Goal: Task Accomplishment & Management: Use online tool/utility

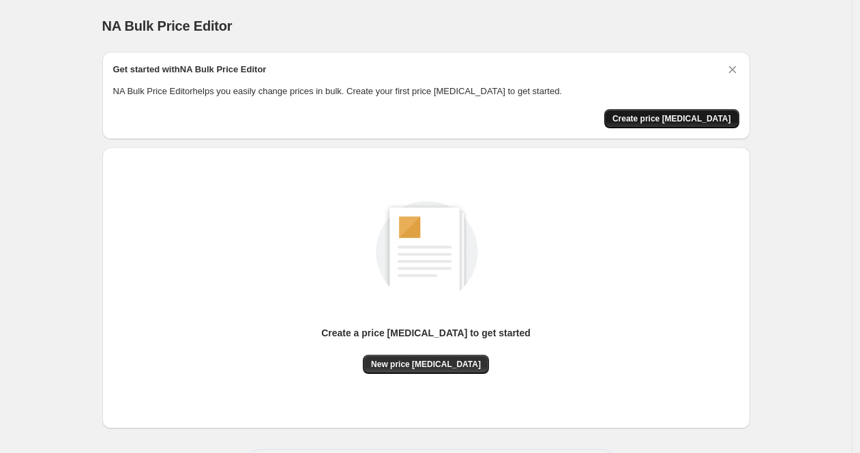
click at [666, 114] on span "Create price [MEDICAL_DATA]" at bounding box center [672, 118] width 119 height 11
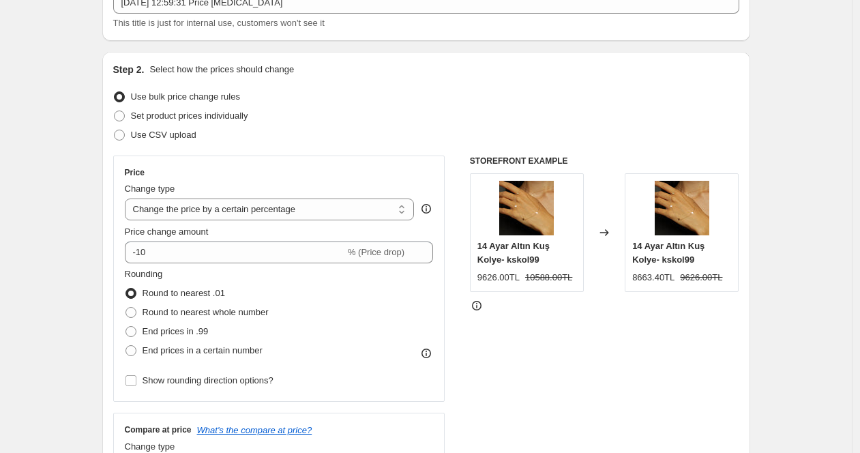
scroll to position [98, 0]
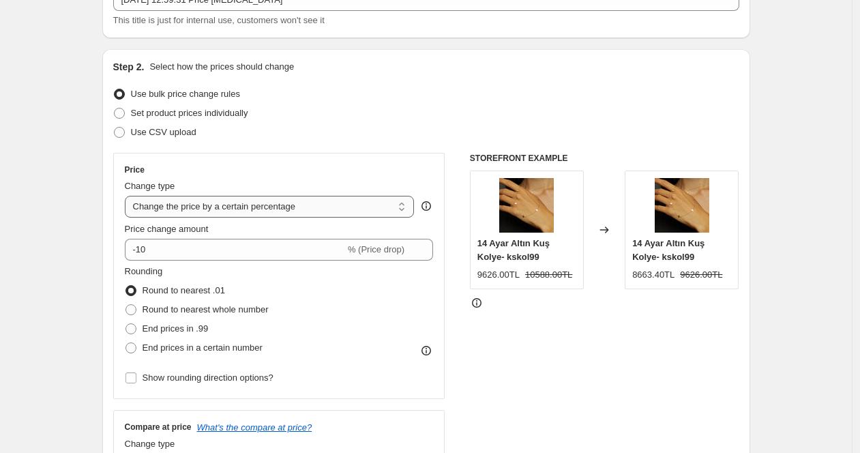
click at [272, 208] on select "Change the price to a certain amount Change the price by a certain amount Chang…" at bounding box center [270, 207] width 290 height 22
click at [128, 196] on select "Change the price to a certain amount Change the price by a certain amount Chang…" at bounding box center [270, 207] width 290 height 22
click at [327, 201] on select "Change the price to a certain amount Change the price by a certain amount Chang…" at bounding box center [270, 207] width 290 height 22
select select "pcap"
click at [128, 196] on select "Change the price to a certain amount Change the price by a certain amount Chang…" at bounding box center [270, 207] width 290 height 22
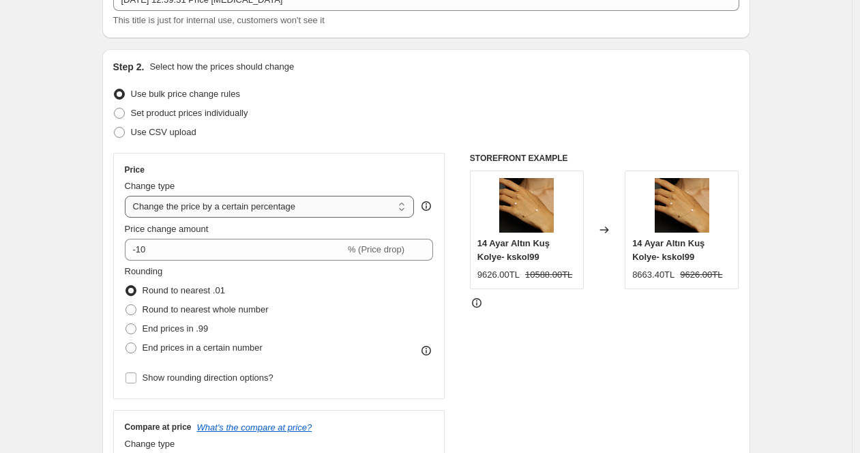
type input "-20"
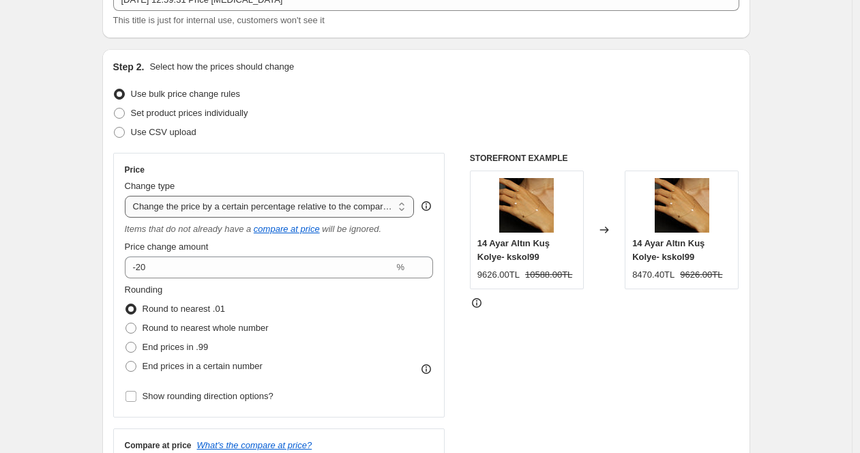
click at [360, 196] on select "Change the price to a certain amount Change the price by a certain amount Chang…" at bounding box center [270, 207] width 290 height 22
select select "percentage"
click at [128, 196] on select "Change the price to a certain amount Change the price by a certain amount Chang…" at bounding box center [270, 207] width 290 height 22
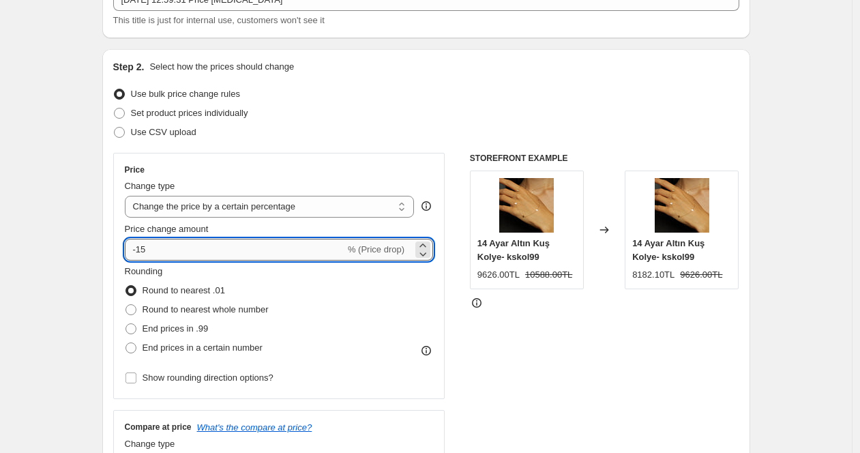
drag, startPoint x: 291, startPoint y: 214, endPoint x: 239, endPoint y: 254, distance: 66.1
click at [239, 254] on input "-15" at bounding box center [235, 250] width 220 height 22
type input "20"
click at [576, 71] on div "Step 2. Select how the prices should change" at bounding box center [426, 67] width 626 height 14
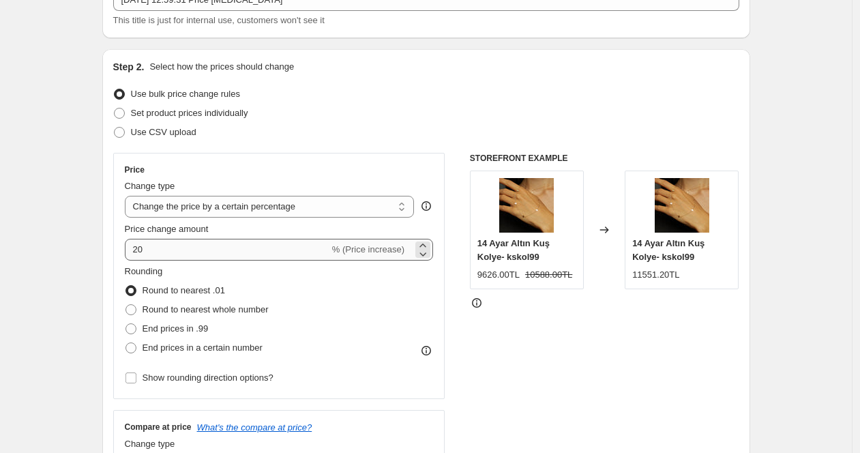
click at [231, 310] on span "Round to nearest whole number" at bounding box center [206, 309] width 126 height 10
click at [126, 305] on input "Round to nearest whole number" at bounding box center [126, 304] width 1 height 1
radio input "true"
click at [188, 332] on span "End prices in .99" at bounding box center [176, 328] width 66 height 10
click at [126, 324] on input "End prices in .99" at bounding box center [126, 323] width 1 height 1
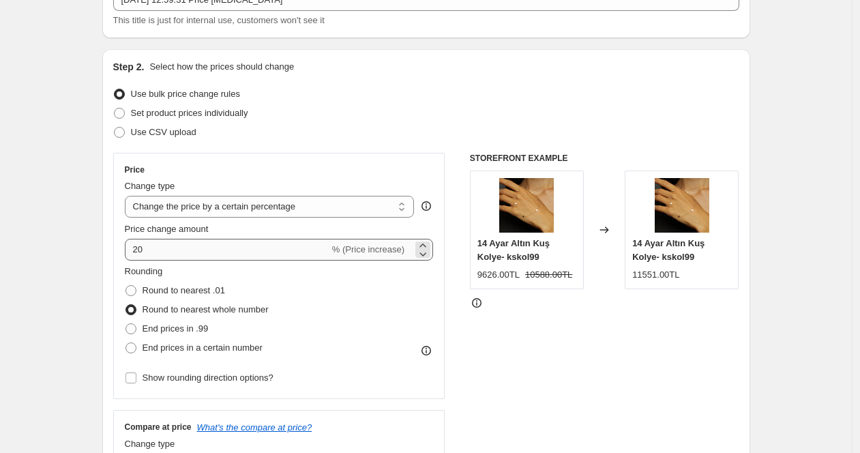
radio input "true"
click at [209, 302] on label "Round to nearest whole number" at bounding box center [197, 309] width 144 height 19
click at [126, 304] on input "Round to nearest whole number" at bounding box center [126, 304] width 1 height 1
radio input "true"
click at [204, 347] on span "End prices in a certain number" at bounding box center [203, 347] width 120 height 10
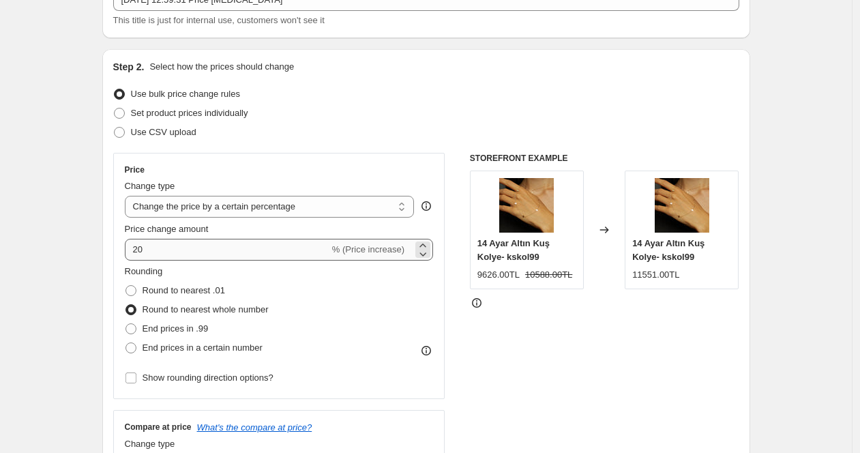
click at [126, 343] on input "End prices in a certain number" at bounding box center [126, 342] width 1 height 1
radio input "true"
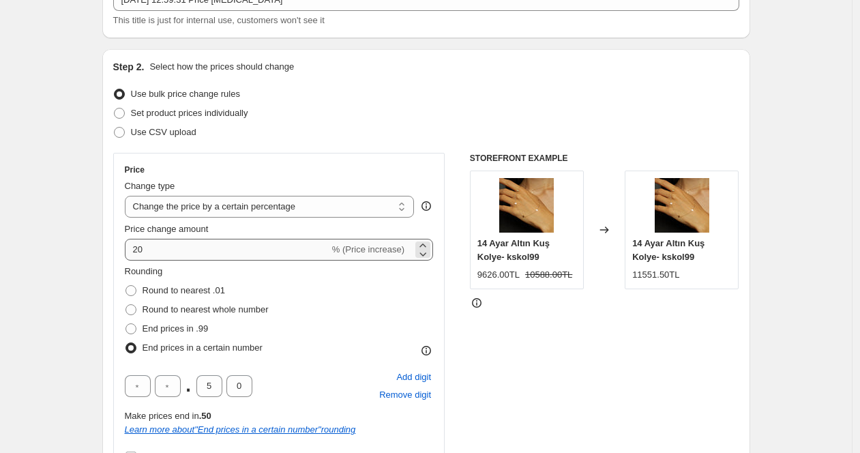
click at [210, 307] on span "Round to nearest whole number" at bounding box center [206, 309] width 126 height 10
click at [126, 305] on input "Round to nearest whole number" at bounding box center [126, 304] width 1 height 1
radio input "true"
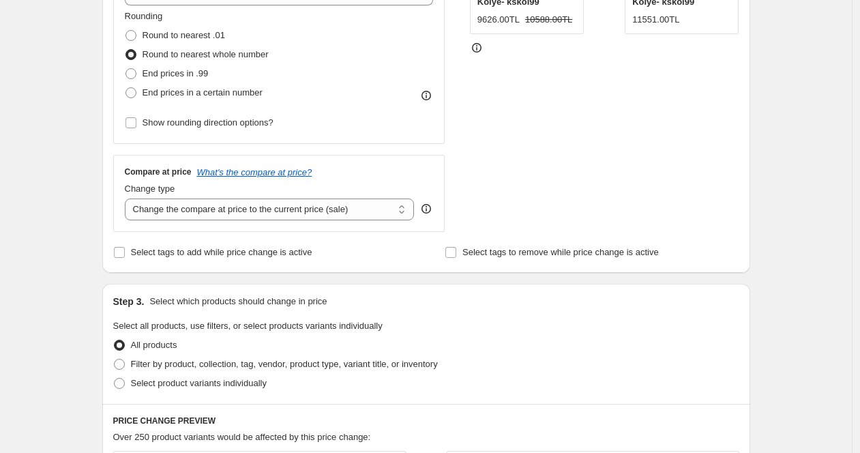
scroll to position [628, 0]
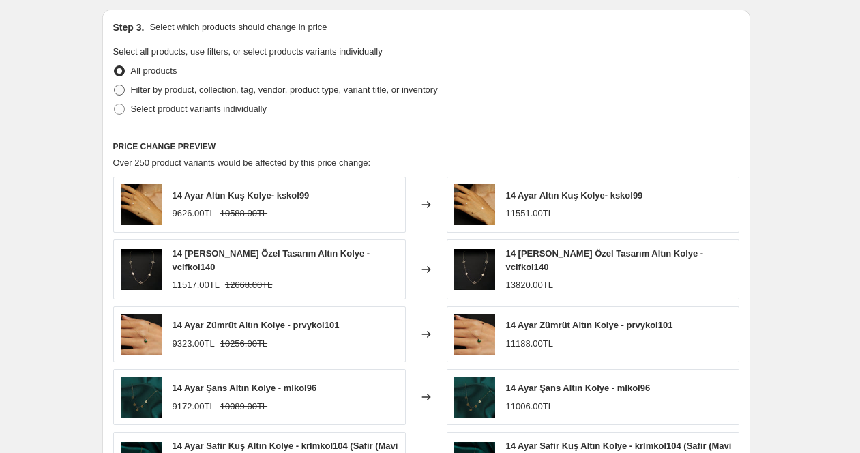
click at [194, 90] on span "Filter by product, collection, tag, vendor, product type, variant title, or inv…" at bounding box center [284, 90] width 307 height 10
click at [115, 85] on input "Filter by product, collection, tag, vendor, product type, variant title, or inv…" at bounding box center [114, 85] width 1 height 1
radio input "true"
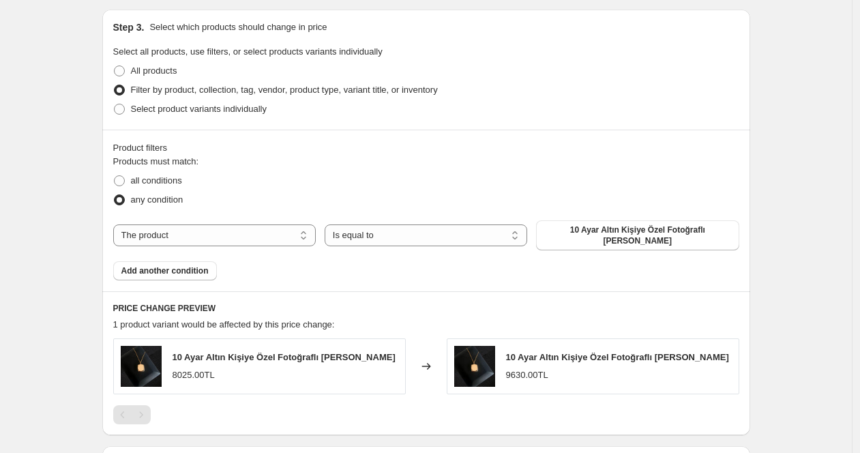
click at [255, 216] on div "Products must match: all conditions any condition The product The product's col…" at bounding box center [426, 218] width 626 height 126
click at [255, 235] on select "The product The product's collection The product's tag The product's vendor The…" at bounding box center [214, 235] width 203 height 22
select select "collection"
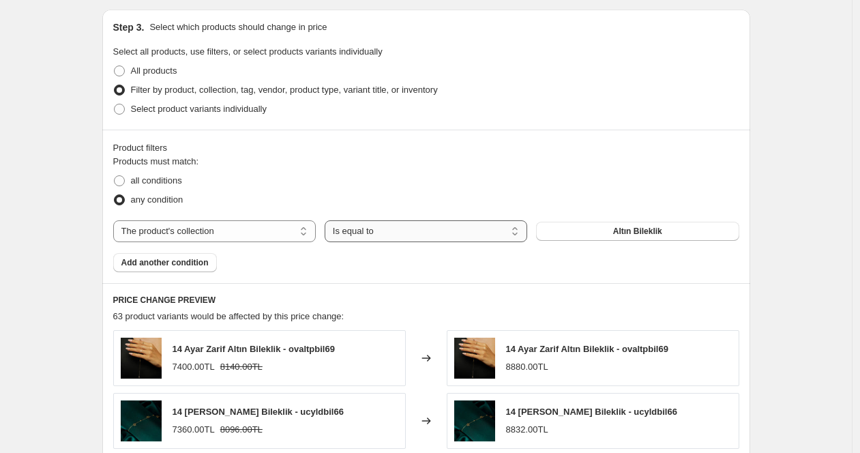
click at [355, 230] on select "Is equal to Is not equal to" at bounding box center [426, 231] width 203 height 22
click at [158, 105] on span "Select product variants individually" at bounding box center [199, 109] width 136 height 10
click at [115, 104] on input "Select product variants individually" at bounding box center [114, 104] width 1 height 1
radio input "true"
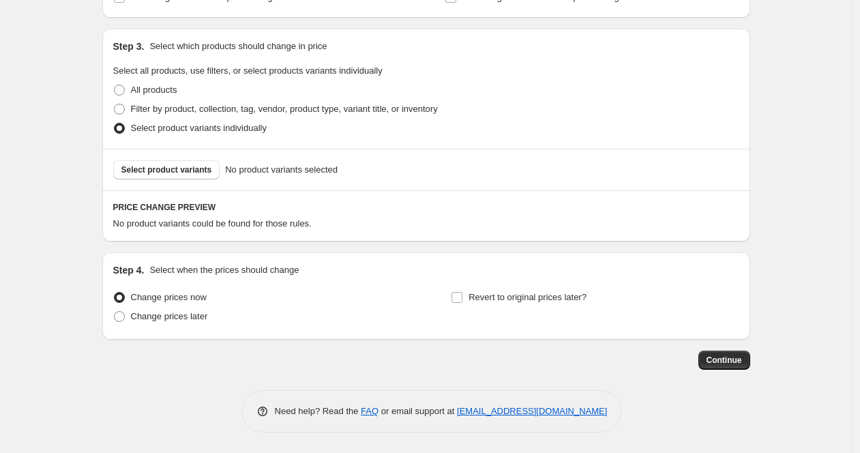
scroll to position [609, 0]
click at [151, 100] on label "Filter by product, collection, tag, vendor, product type, variant title, or inv…" at bounding box center [275, 109] width 325 height 19
click at [115, 104] on input "Filter by product, collection, tag, vendor, product type, variant title, or inv…" at bounding box center [114, 104] width 1 height 1
radio input "true"
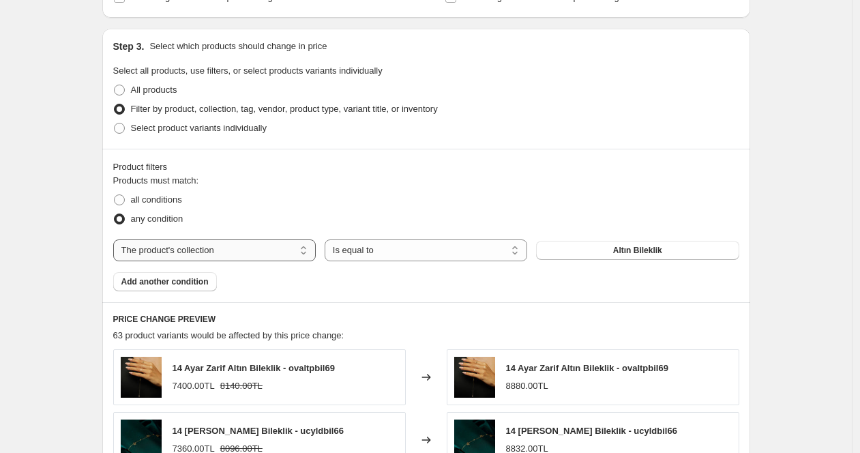
click at [223, 254] on select "The product The product's collection The product's tag The product's vendor The…" at bounding box center [214, 250] width 203 height 22
select select "product"
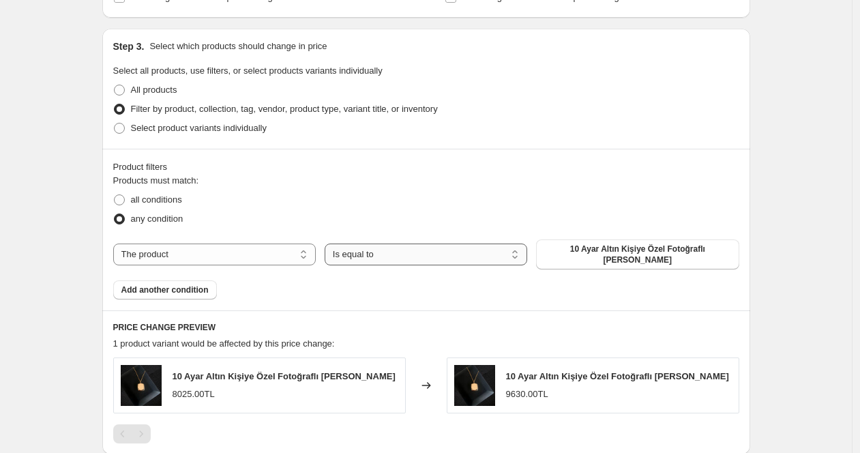
click at [378, 246] on select "Is equal to Is not equal to" at bounding box center [426, 255] width 203 height 22
click at [157, 202] on span "all conditions" at bounding box center [156, 199] width 51 height 10
click at [115, 195] on input "all conditions" at bounding box center [114, 194] width 1 height 1
radio input "true"
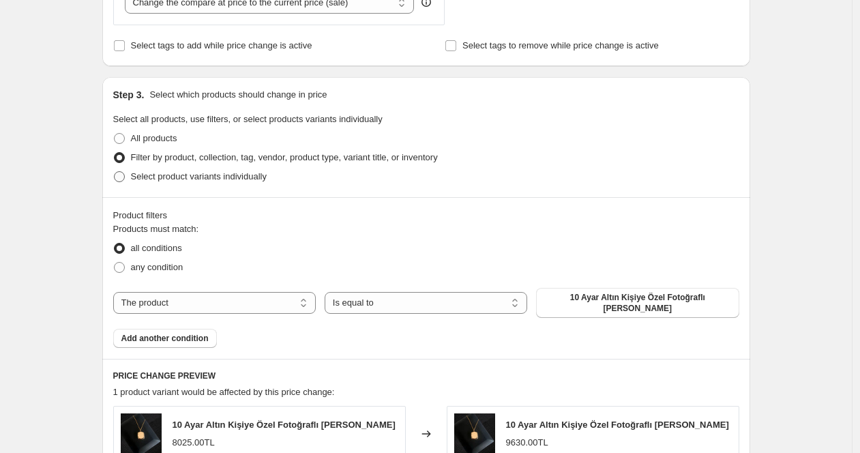
scroll to position [617, 0]
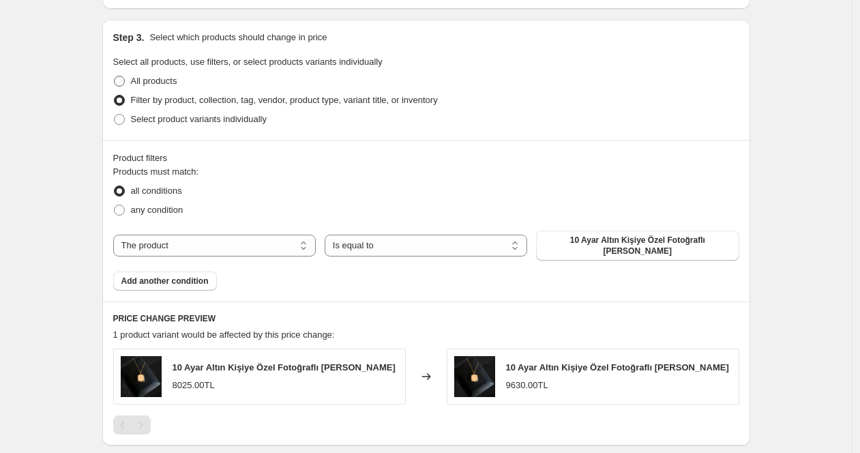
click at [149, 81] on span "All products" at bounding box center [154, 81] width 46 height 10
click at [115, 76] on input "All products" at bounding box center [114, 76] width 1 height 1
radio input "true"
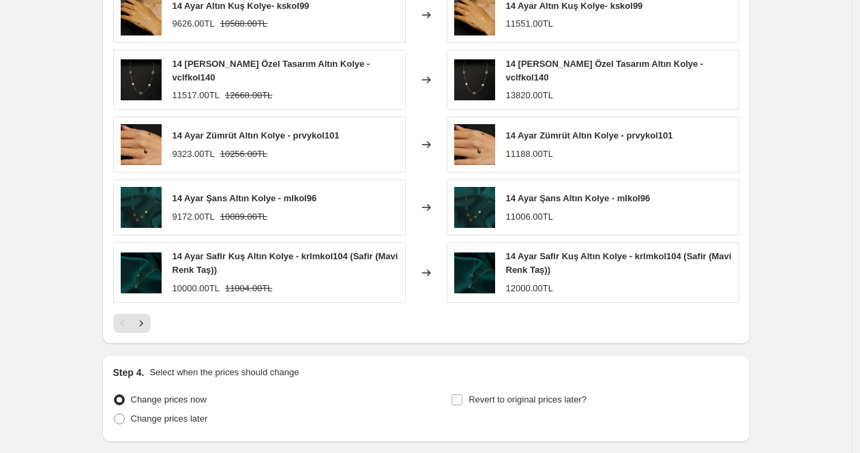
scroll to position [826, 0]
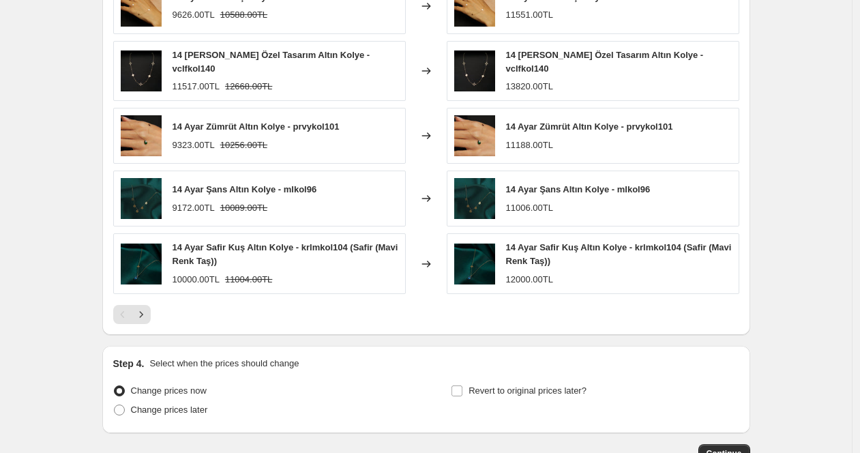
click at [140, 300] on div "14 Ayar Altın Kuş Kolye- kskol99 9626.00TL 10588.00TL Changed to 14 Ayar Altın …" at bounding box center [426, 151] width 626 height 346
click at [138, 310] on icon "Next" at bounding box center [141, 315] width 14 height 14
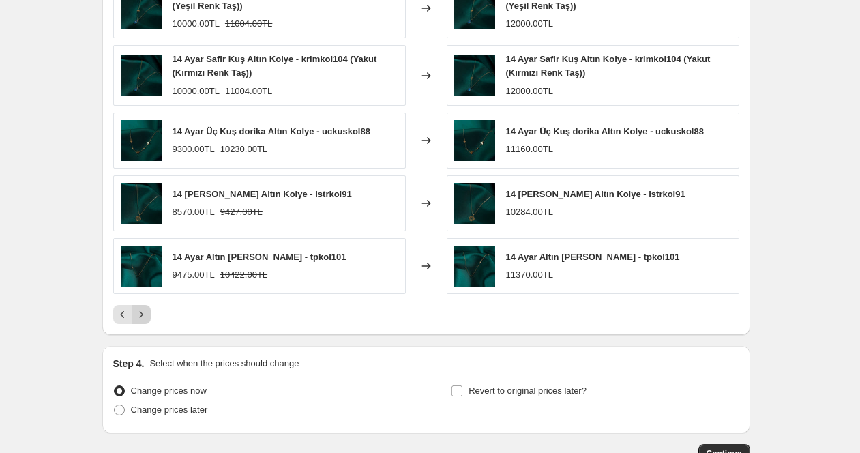
click at [138, 310] on icon "Next" at bounding box center [141, 315] width 14 height 14
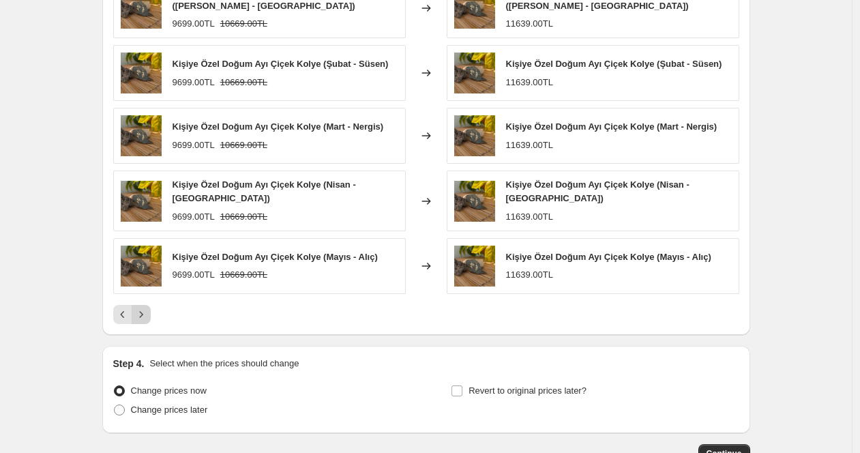
click at [138, 310] on icon "Next" at bounding box center [141, 315] width 14 height 14
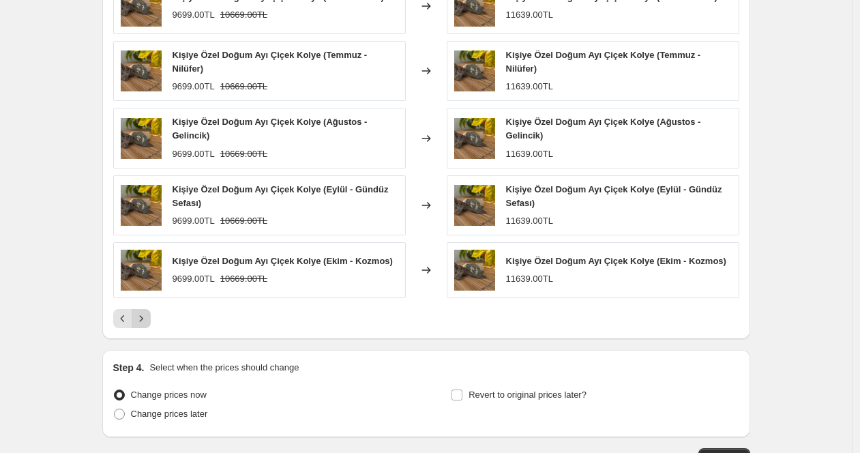
click at [138, 310] on button "Next" at bounding box center [141, 318] width 19 height 19
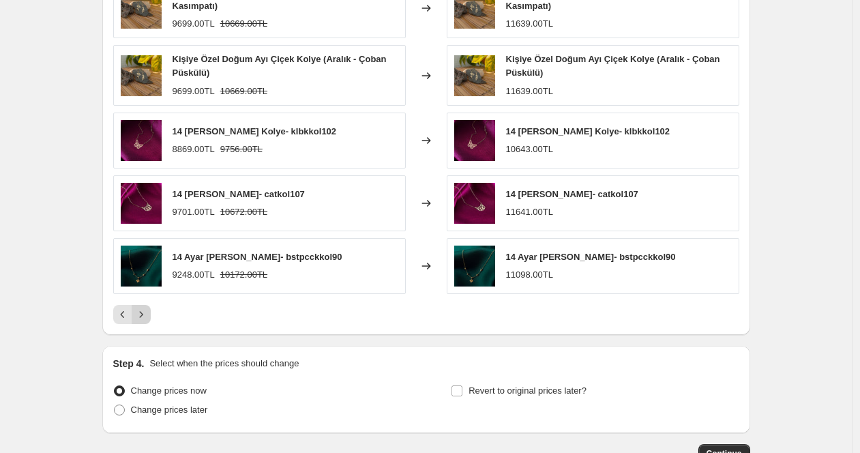
click at [138, 310] on icon "Next" at bounding box center [141, 315] width 14 height 14
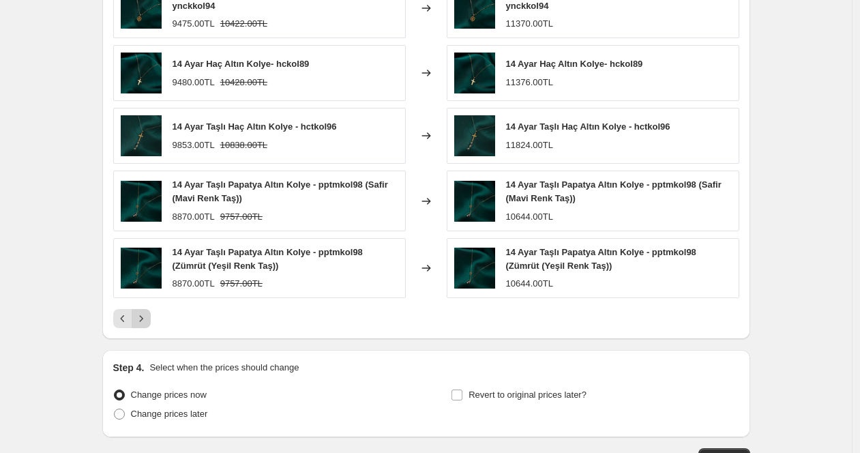
click at [138, 312] on icon "Next" at bounding box center [141, 319] width 14 height 14
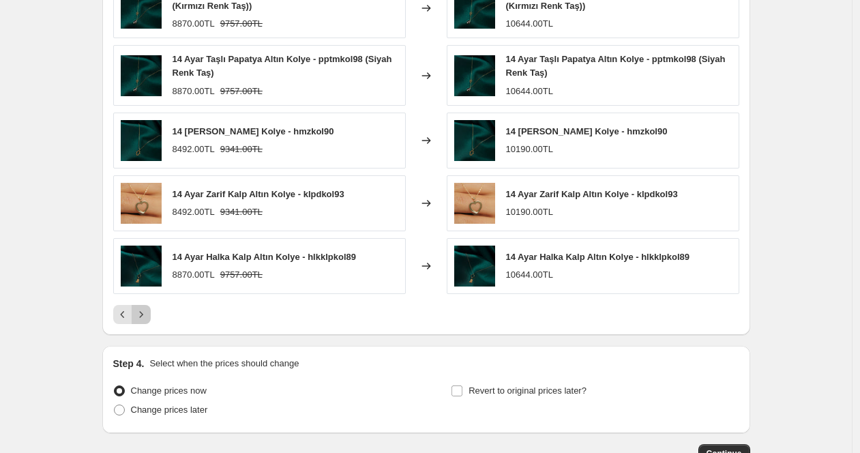
click at [144, 312] on icon "Next" at bounding box center [141, 315] width 14 height 14
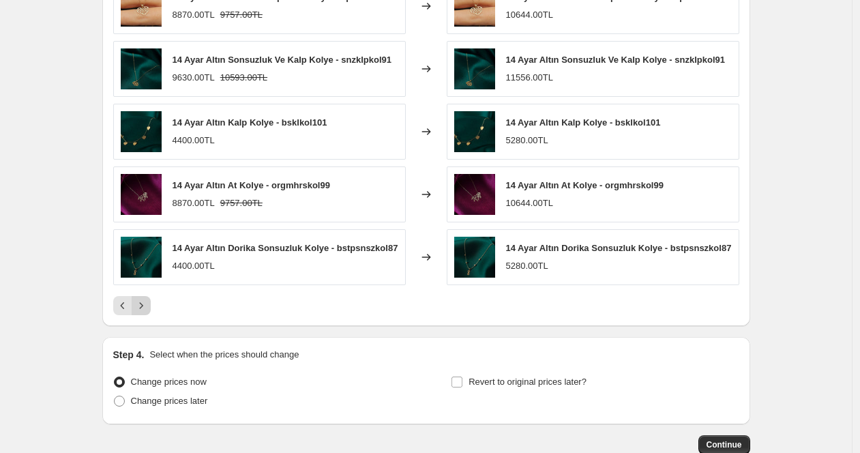
click at [143, 308] on icon "Next" at bounding box center [140, 305] width 3 height 6
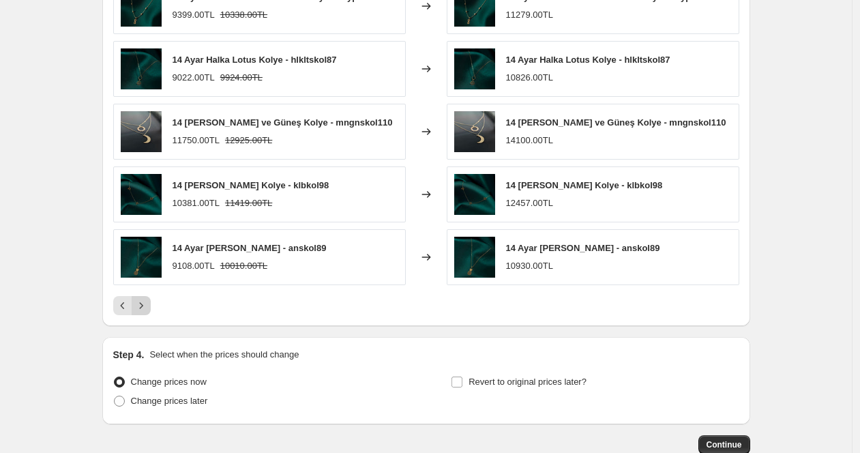
click at [144, 312] on icon "Next" at bounding box center [141, 306] width 14 height 14
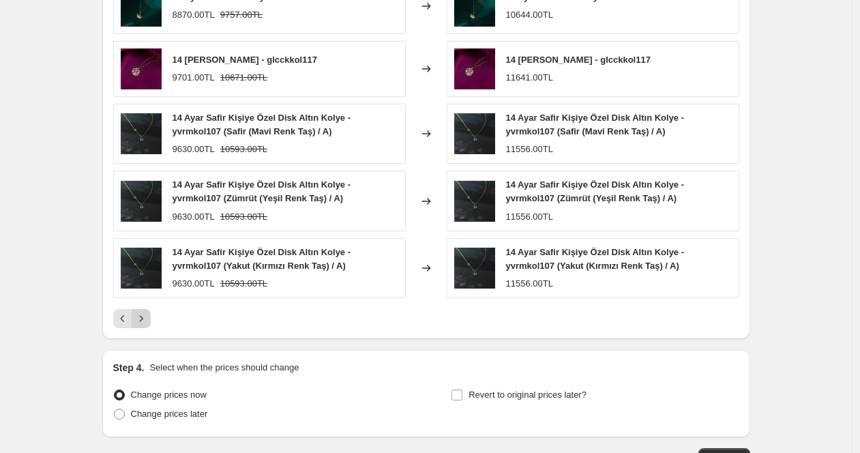
click at [144, 312] on icon "Next" at bounding box center [141, 319] width 14 height 14
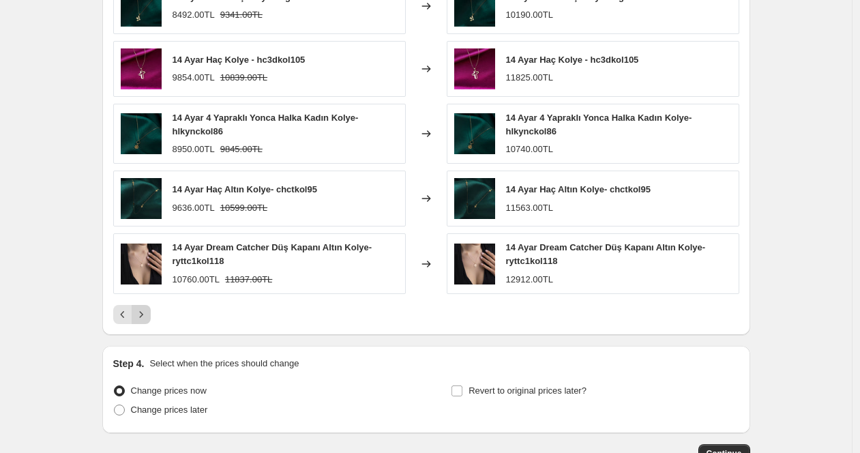
click at [144, 312] on icon "Next" at bounding box center [141, 315] width 14 height 14
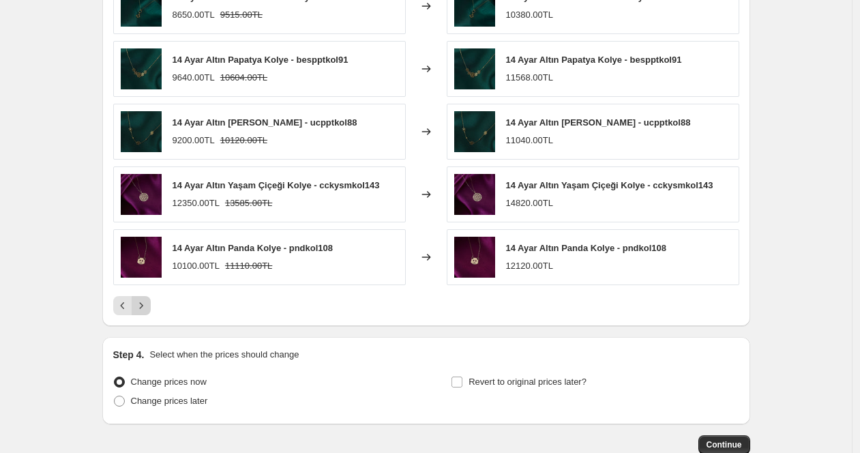
click at [144, 312] on icon "Next" at bounding box center [141, 306] width 14 height 14
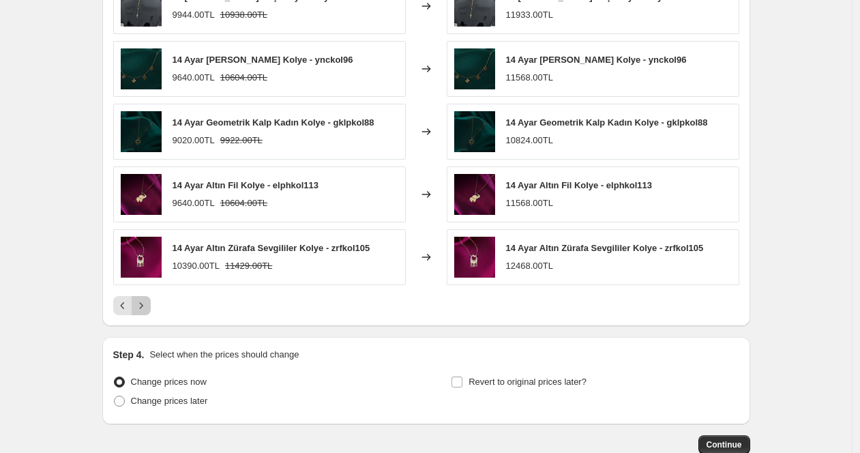
click at [144, 312] on icon "Next" at bounding box center [141, 306] width 14 height 14
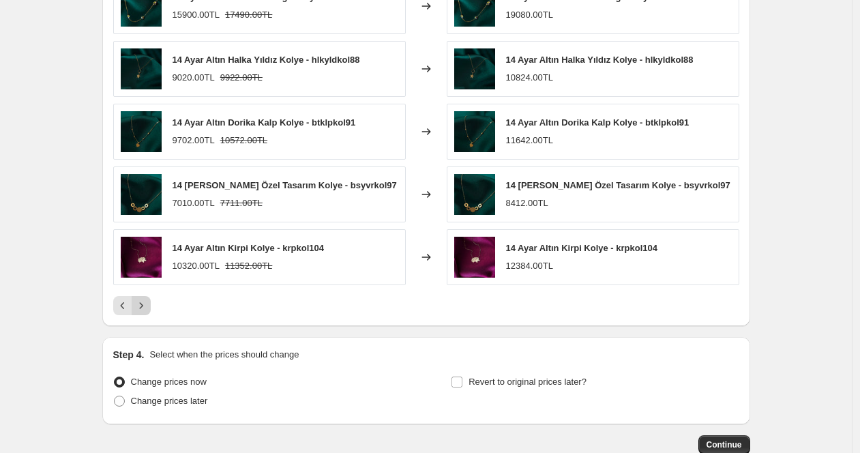
click at [144, 312] on icon "Next" at bounding box center [141, 306] width 14 height 14
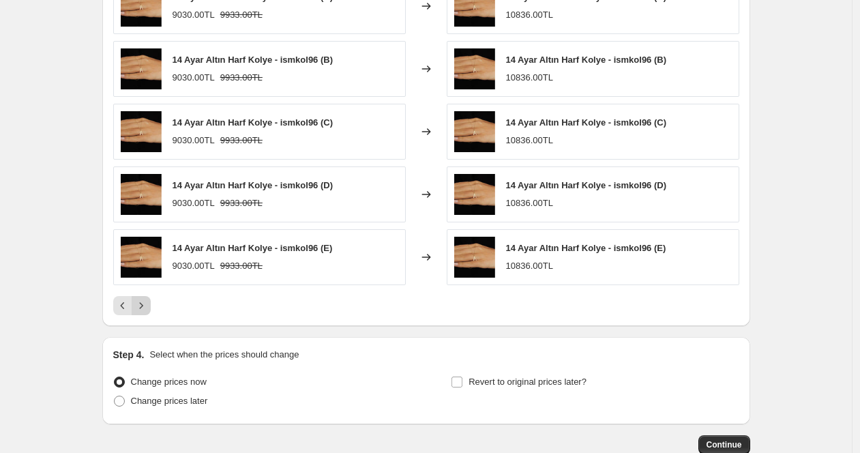
click at [144, 312] on icon "Next" at bounding box center [141, 306] width 14 height 14
click at [143, 313] on button "Next" at bounding box center [141, 305] width 19 height 19
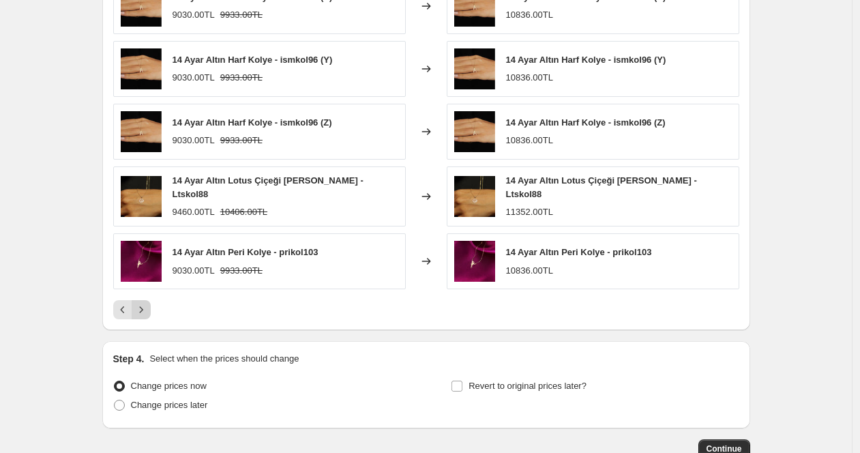
click at [143, 313] on button "Next" at bounding box center [141, 309] width 19 height 19
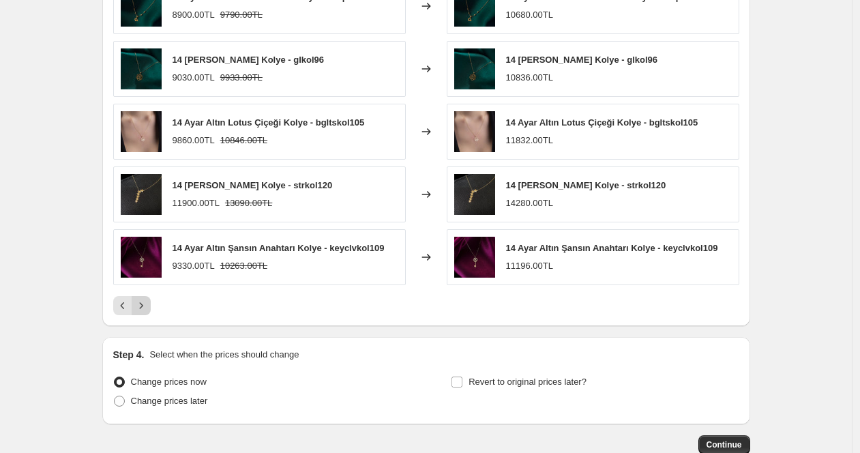
click at [143, 313] on button "Next" at bounding box center [141, 305] width 19 height 19
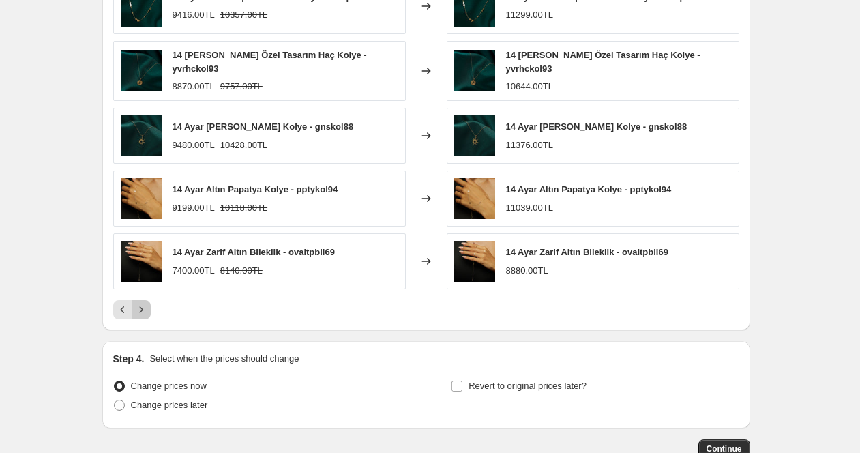
click at [143, 313] on button "Next" at bounding box center [141, 309] width 19 height 19
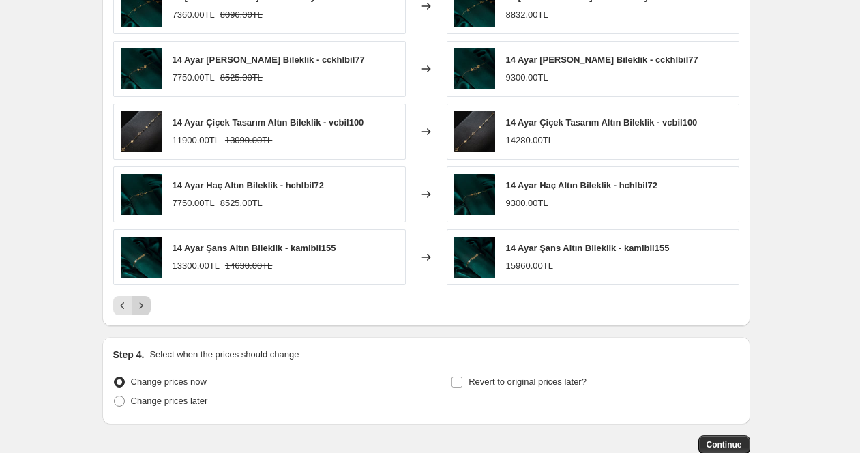
click at [143, 313] on button "Next" at bounding box center [141, 305] width 19 height 19
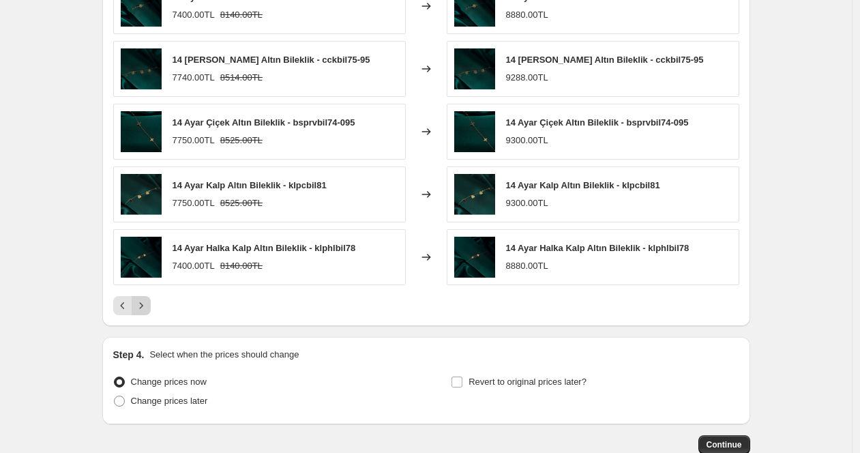
click at [143, 313] on button "Next" at bounding box center [141, 305] width 19 height 19
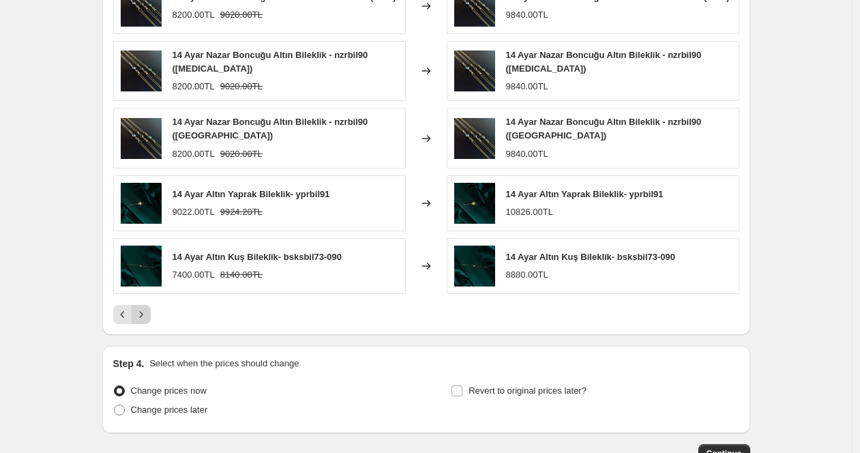
click at [143, 313] on icon "Next" at bounding box center [141, 315] width 14 height 14
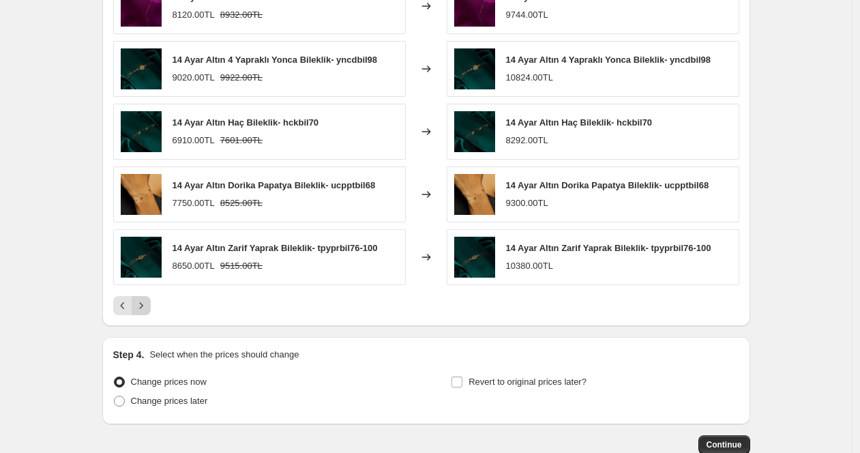
click at [143, 313] on button "Next" at bounding box center [141, 305] width 19 height 19
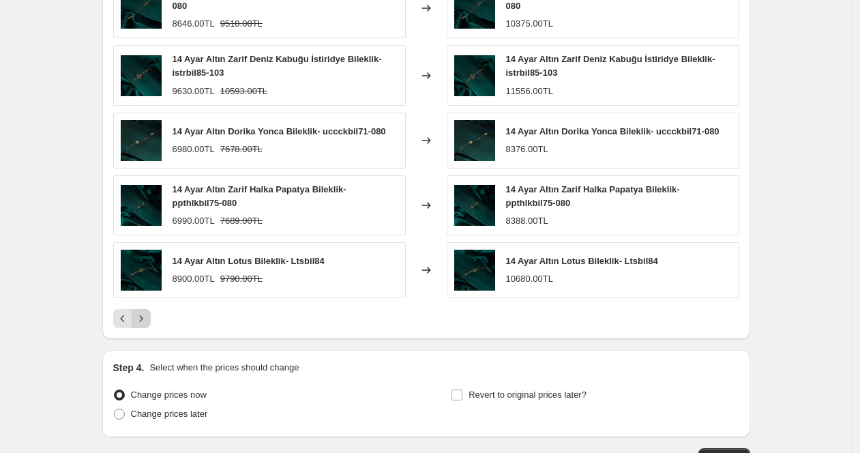
click at [143, 313] on icon "Next" at bounding box center [141, 319] width 14 height 14
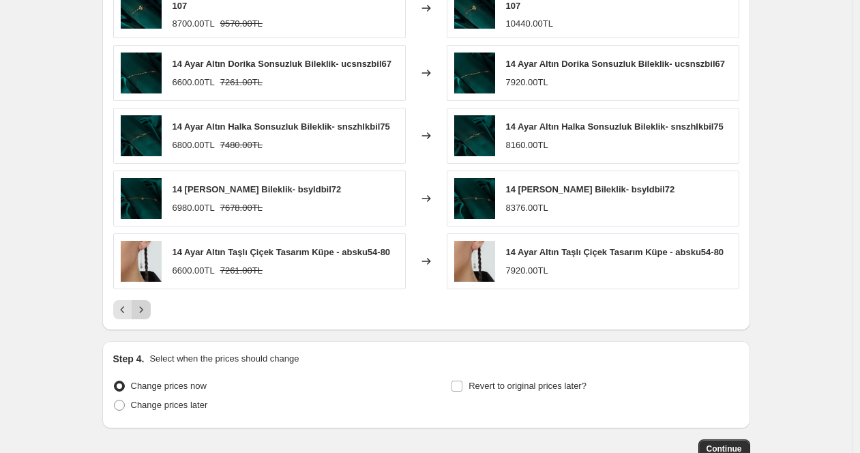
click at [143, 313] on icon "Next" at bounding box center [141, 310] width 14 height 14
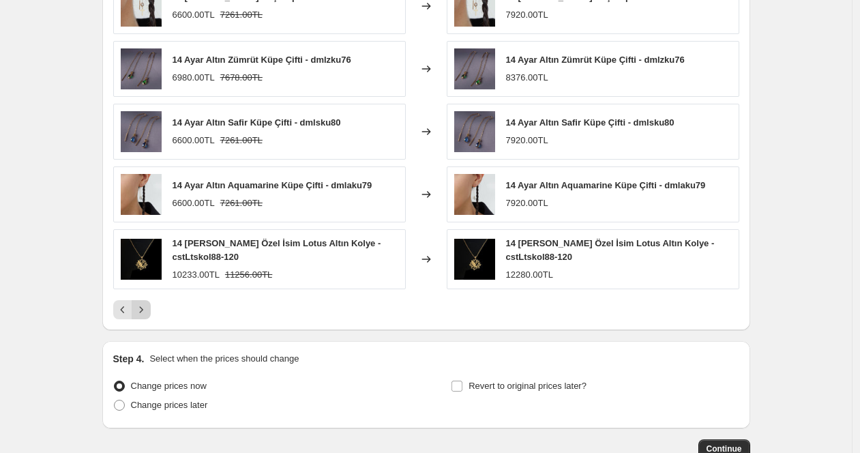
click at [143, 313] on icon "Next" at bounding box center [141, 310] width 14 height 14
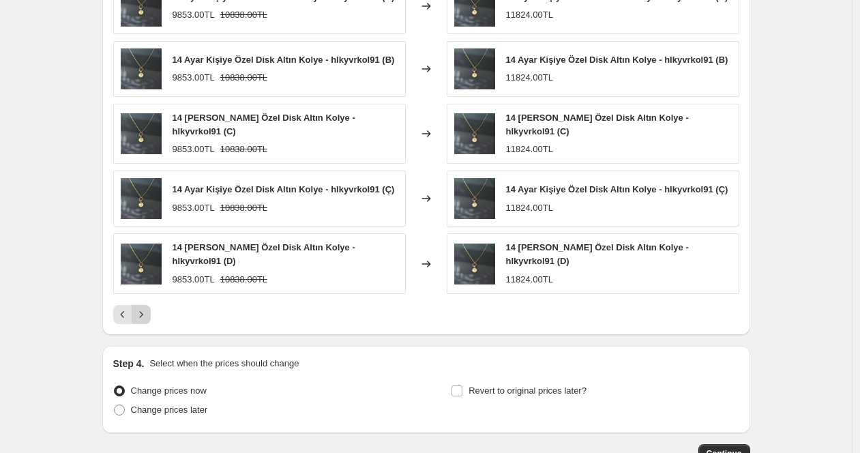
click at [143, 313] on div "14 Ayar Kişiye Özel Disk Altın Kolye - hlkyvrkol91 (A) 9853.00TL 10838.00TL Cha…" at bounding box center [426, 151] width 626 height 346
click at [143, 320] on button "Next" at bounding box center [141, 314] width 19 height 19
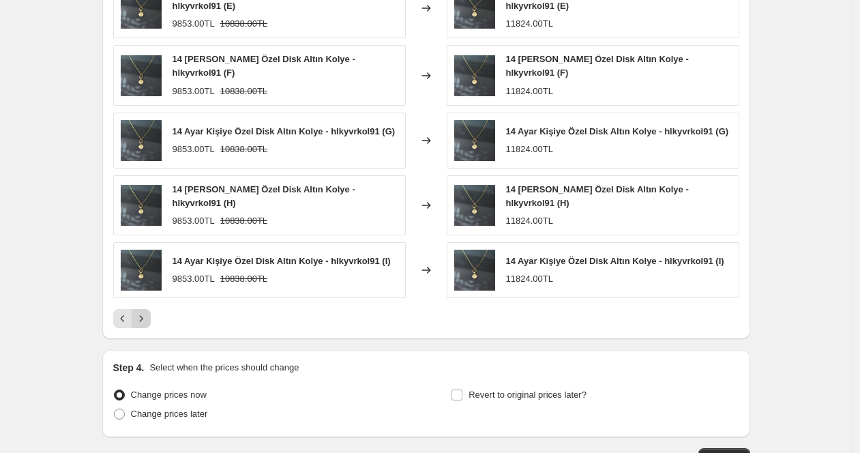
scroll to position [786, 0]
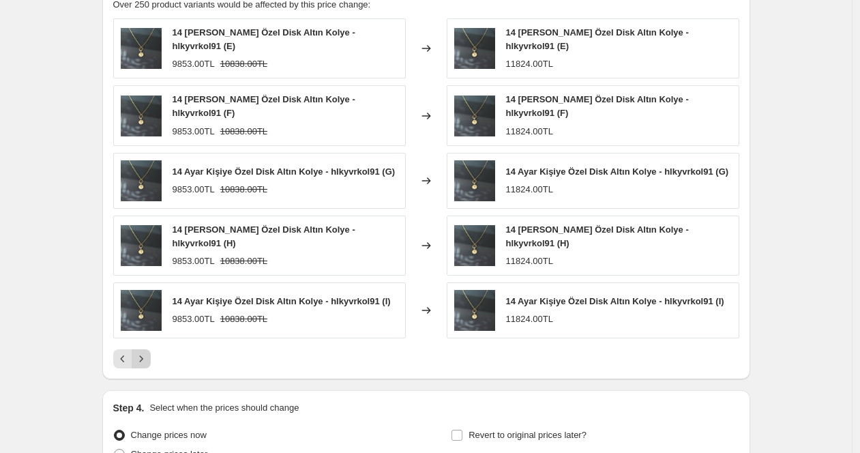
click at [140, 361] on icon "Next" at bounding box center [141, 359] width 14 height 14
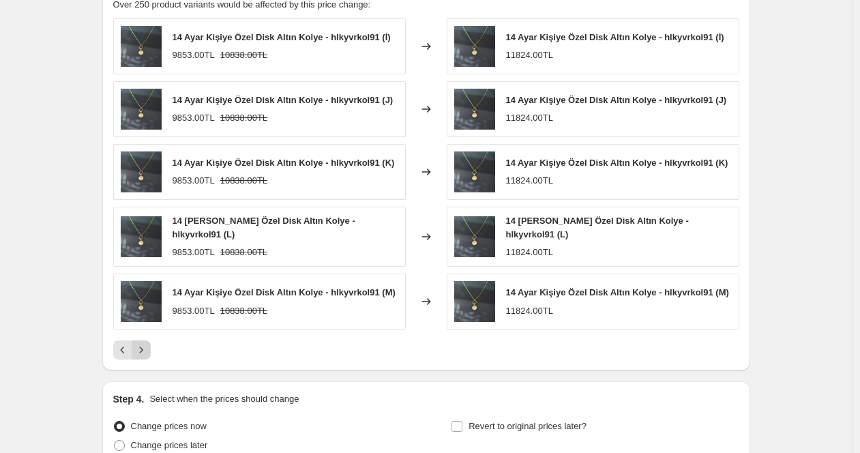
click at [140, 357] on icon "Next" at bounding box center [141, 350] width 14 height 14
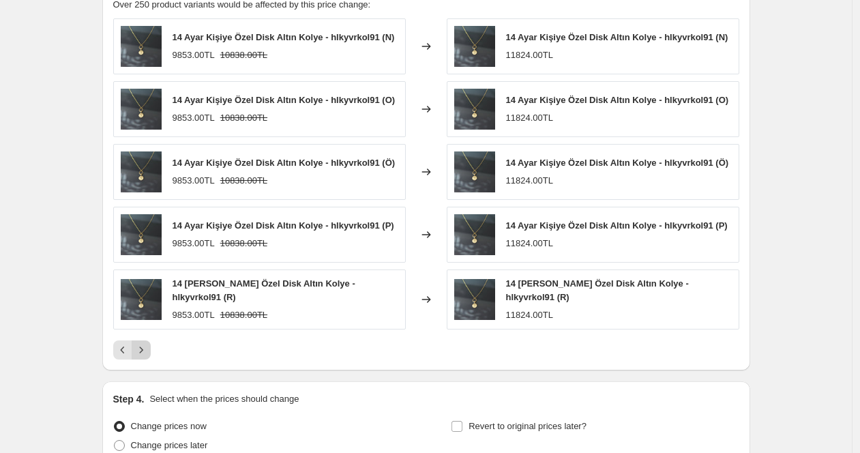
click at [140, 360] on button "Next" at bounding box center [141, 349] width 19 height 19
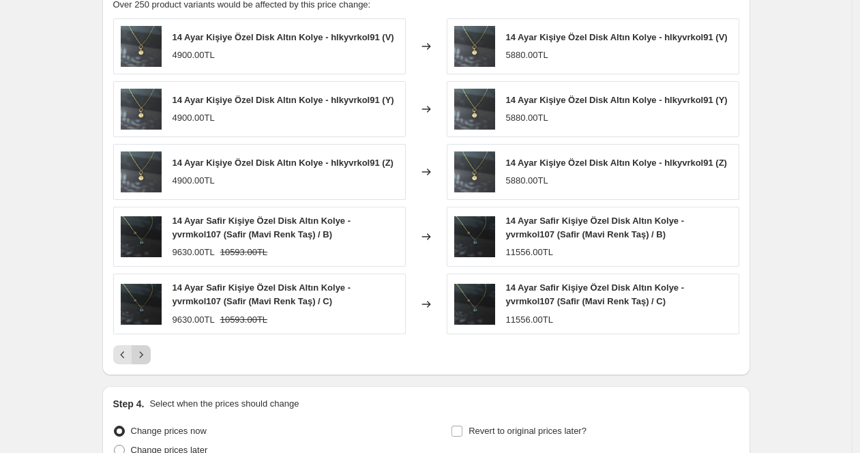
click at [140, 361] on button "Next" at bounding box center [141, 354] width 19 height 19
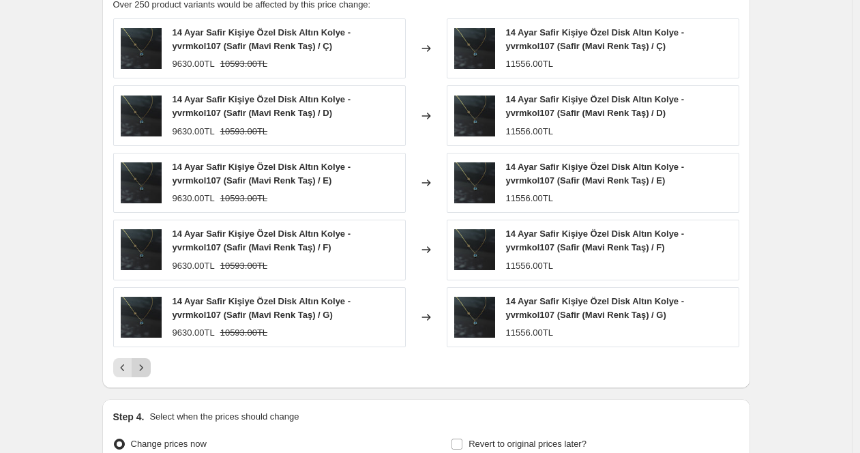
click at [140, 361] on button "Next" at bounding box center [141, 367] width 19 height 19
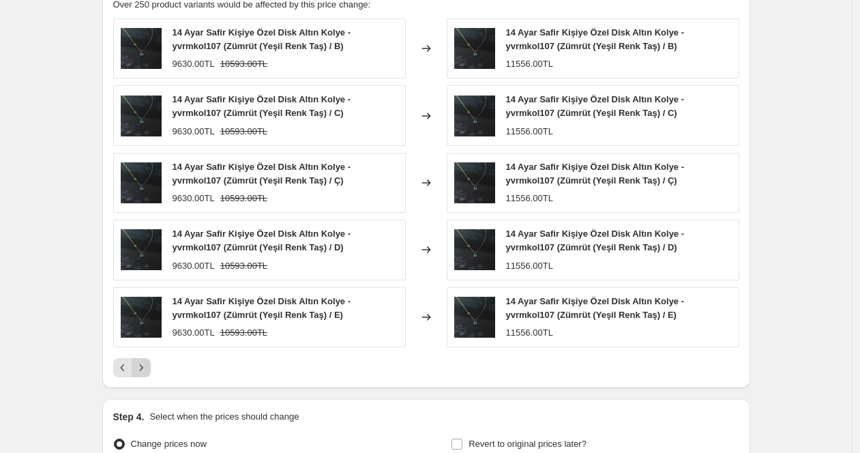
click at [140, 361] on button "Next" at bounding box center [141, 367] width 19 height 19
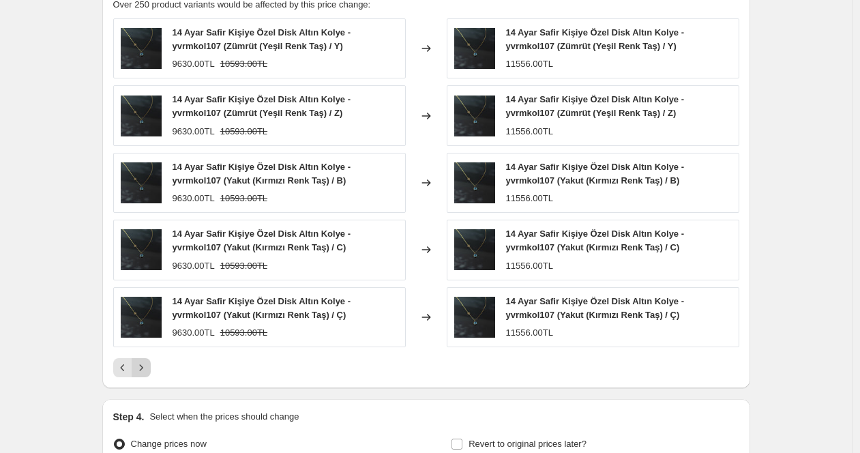
click at [140, 361] on button "Next" at bounding box center [141, 367] width 19 height 19
click at [138, 361] on button "Next" at bounding box center [141, 367] width 19 height 19
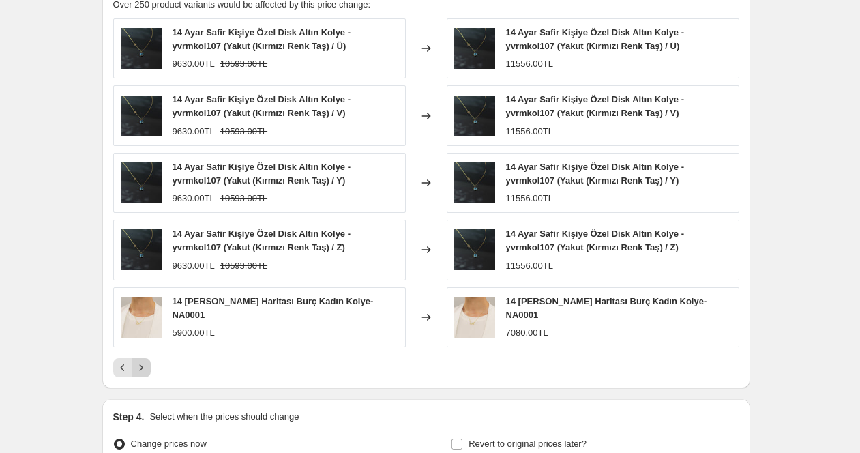
click at [138, 361] on icon "Next" at bounding box center [141, 368] width 14 height 14
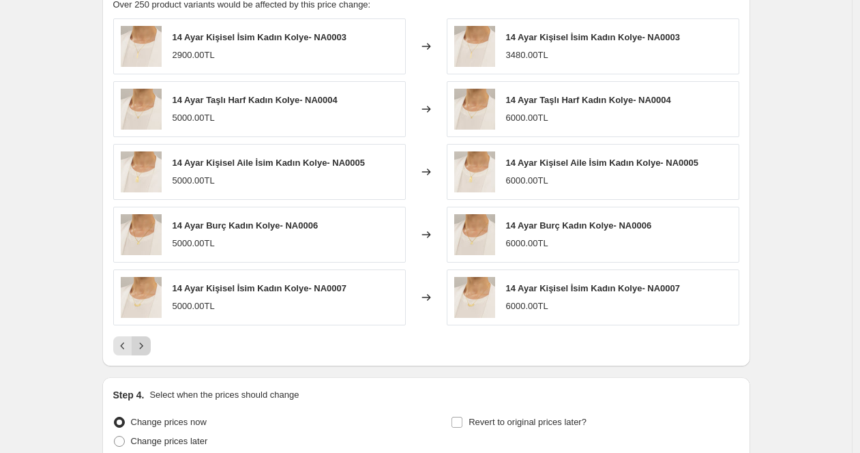
click at [138, 361] on div "PRICE CHANGE PREVIEW Over 250 product variants would be affected by this price …" at bounding box center [426, 168] width 648 height 395
click at [145, 346] on icon "Next" at bounding box center [141, 346] width 14 height 14
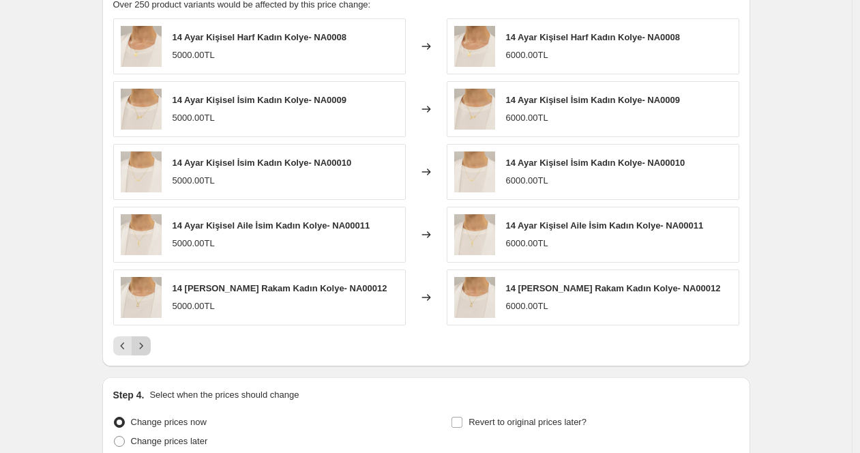
click at [145, 346] on icon "Next" at bounding box center [141, 346] width 14 height 14
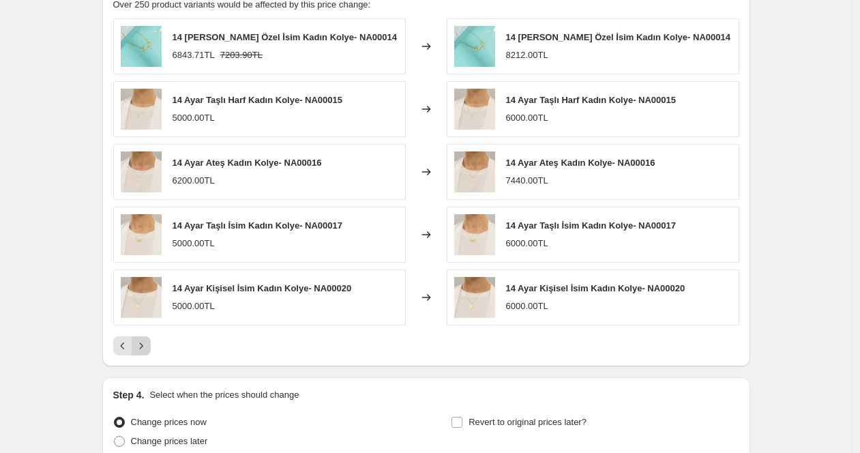
click at [145, 346] on icon "Next" at bounding box center [141, 346] width 14 height 14
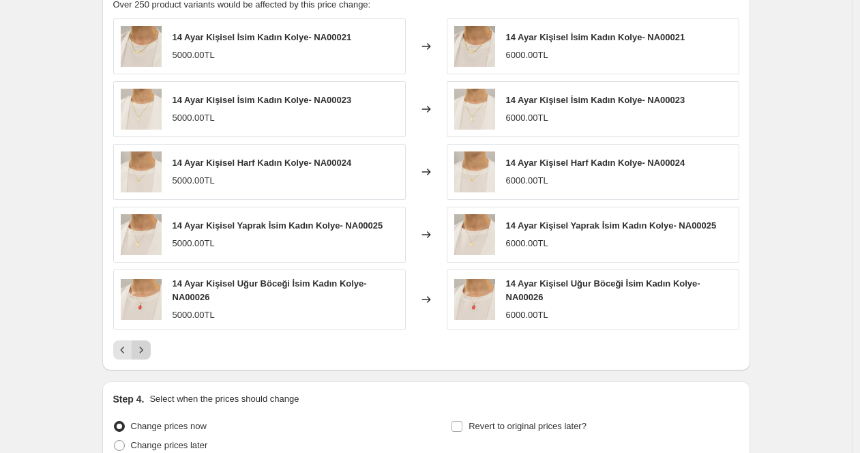
click at [145, 346] on icon "Next" at bounding box center [141, 350] width 14 height 14
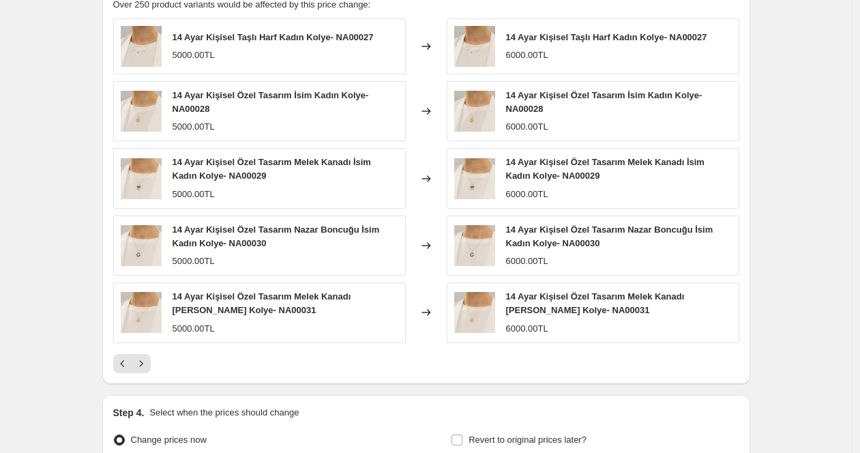
click at [144, 353] on div "14 Ayar Kişisel Taşlı Harf Kadın Kolye- NA00027 5000.00TL Changed to 14 Ayar Ki…" at bounding box center [426, 195] width 626 height 355
click at [144, 358] on icon "Next" at bounding box center [141, 364] width 14 height 14
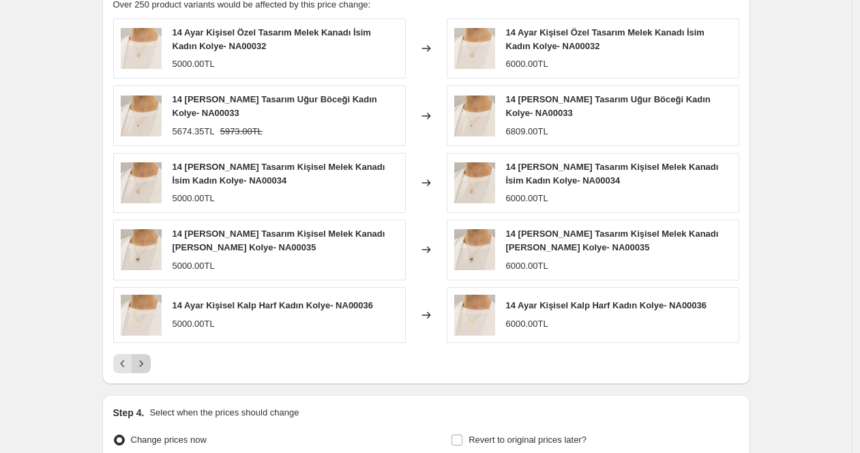
click at [144, 358] on icon "Next" at bounding box center [141, 364] width 14 height 14
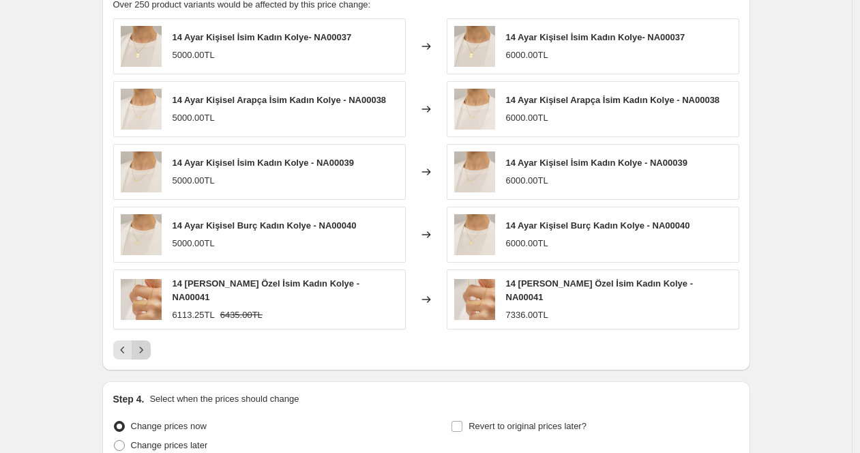
click at [144, 358] on div "PRICE CHANGE PREVIEW Over 250 product variants would be affected by this price …" at bounding box center [426, 171] width 648 height 400
click at [141, 346] on icon "Next" at bounding box center [141, 350] width 14 height 14
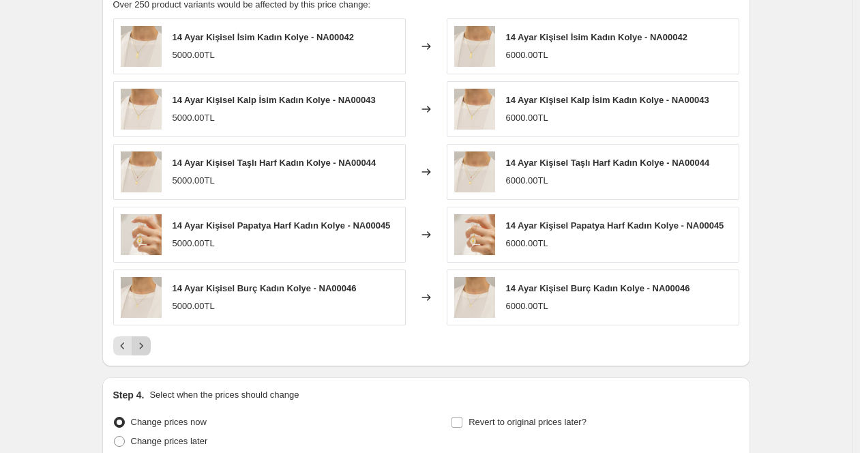
click at [141, 346] on icon "Next" at bounding box center [141, 346] width 14 height 14
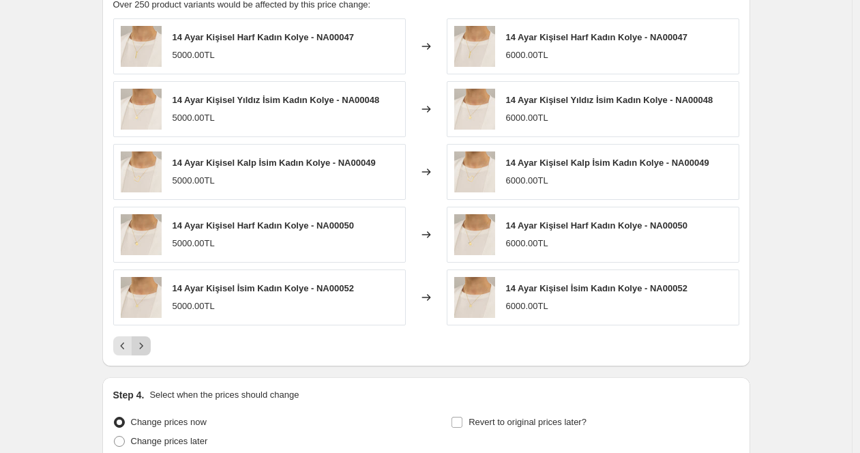
click at [141, 346] on icon "Next" at bounding box center [141, 346] width 14 height 14
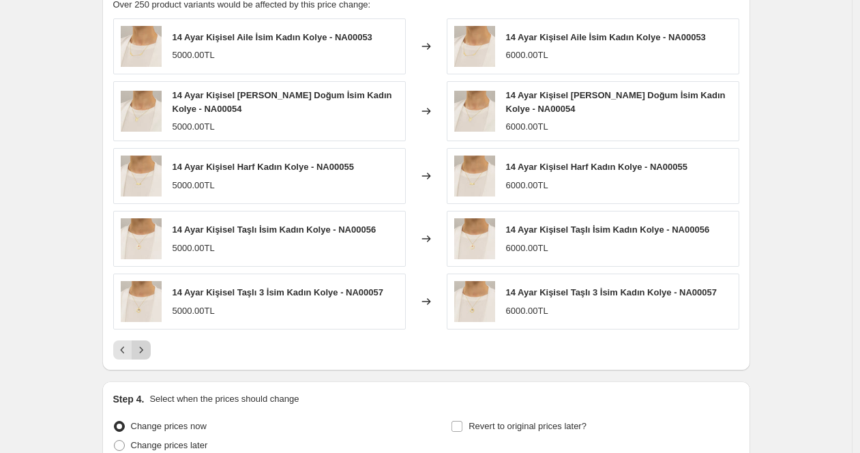
click at [141, 346] on icon "Next" at bounding box center [141, 350] width 14 height 14
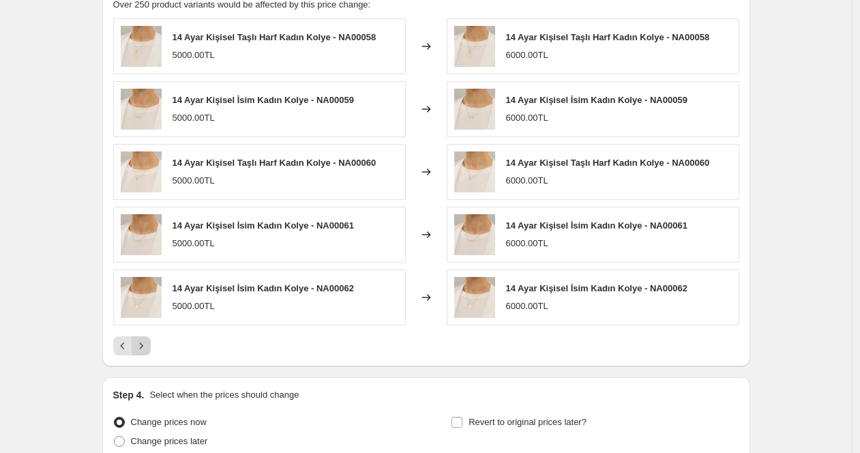
click at [141, 346] on icon "Next" at bounding box center [141, 346] width 14 height 14
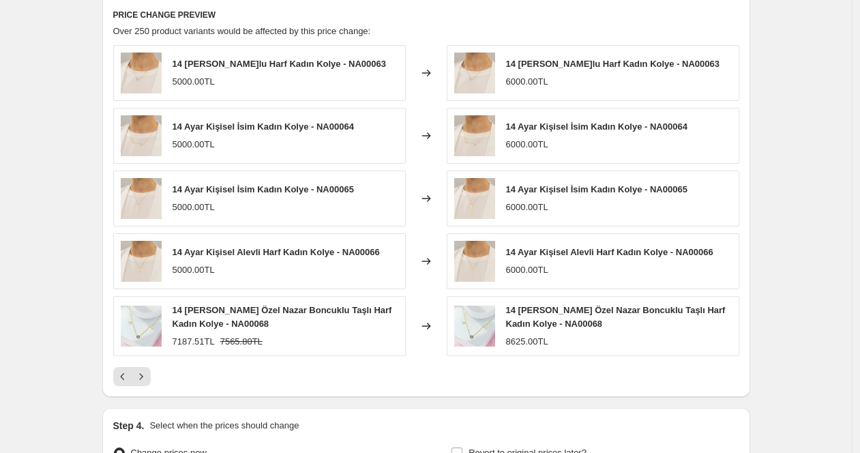
scroll to position [743, 0]
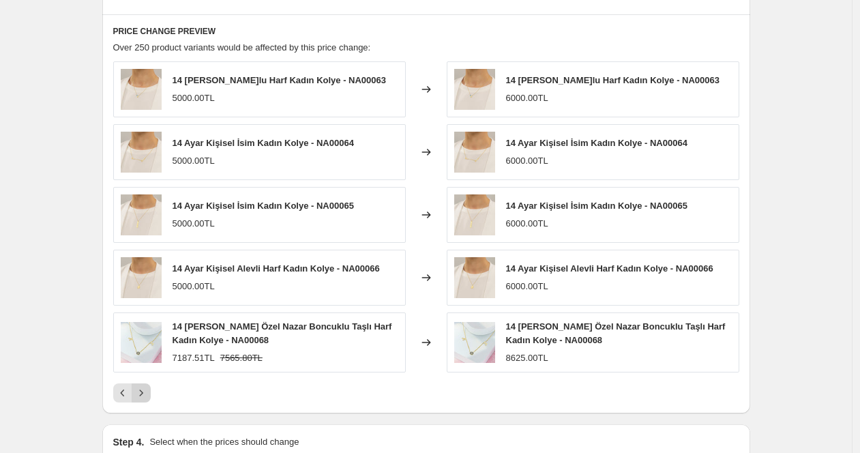
click at [138, 395] on icon "Next" at bounding box center [141, 393] width 14 height 14
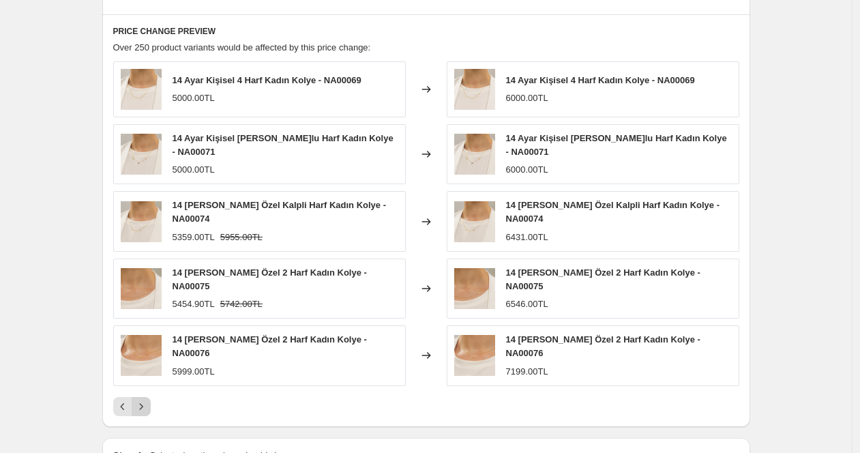
click at [138, 400] on icon "Next" at bounding box center [141, 407] width 14 height 14
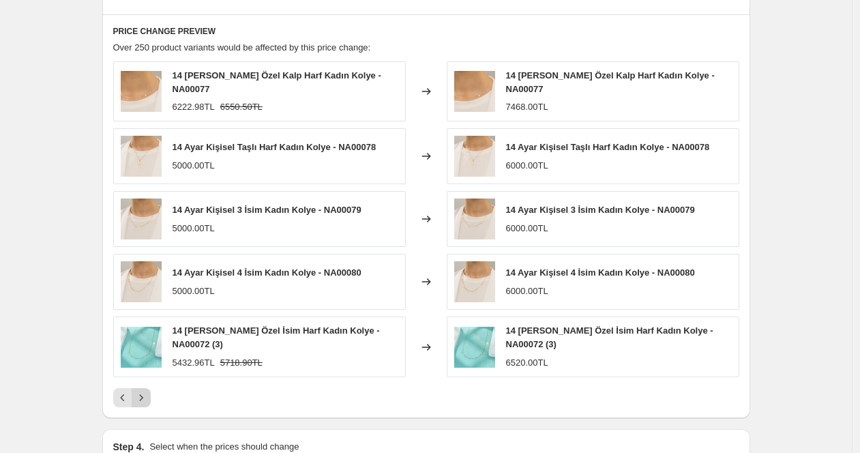
click at [145, 393] on icon "Next" at bounding box center [141, 398] width 14 height 14
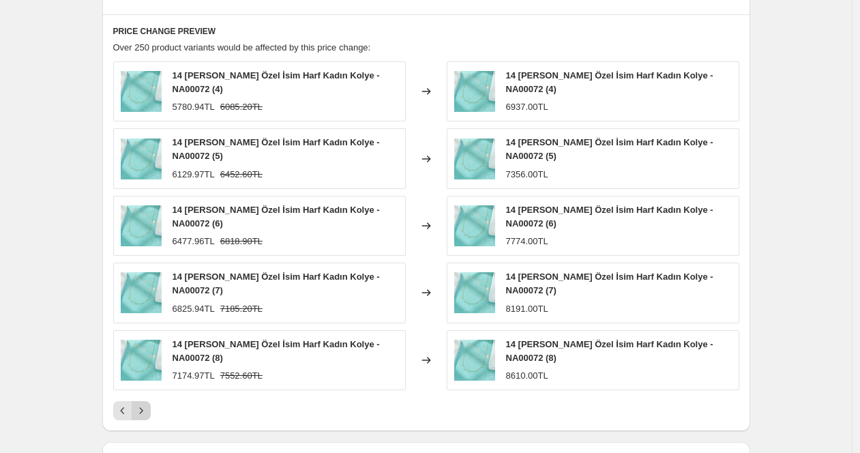
click at [144, 401] on button "Next" at bounding box center [141, 410] width 19 height 19
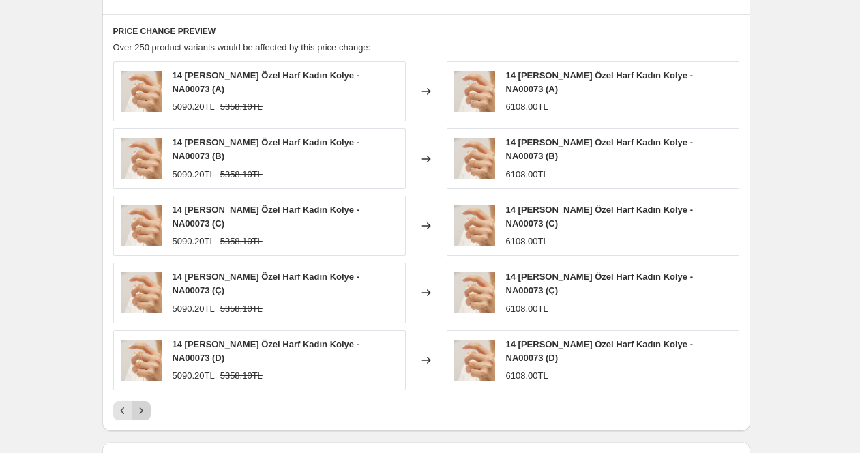
click at [143, 407] on icon "Next" at bounding box center [140, 410] width 3 height 6
click at [148, 404] on icon "Next" at bounding box center [141, 411] width 14 height 14
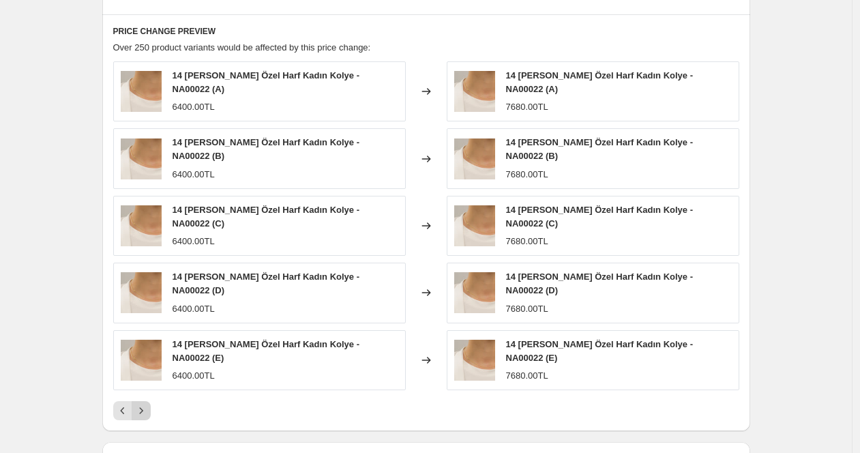
click at [148, 404] on icon "Next" at bounding box center [141, 411] width 14 height 14
click at [151, 401] on button "Next" at bounding box center [141, 410] width 19 height 19
click at [151, 401] on div "Pagination" at bounding box center [141, 410] width 19 height 19
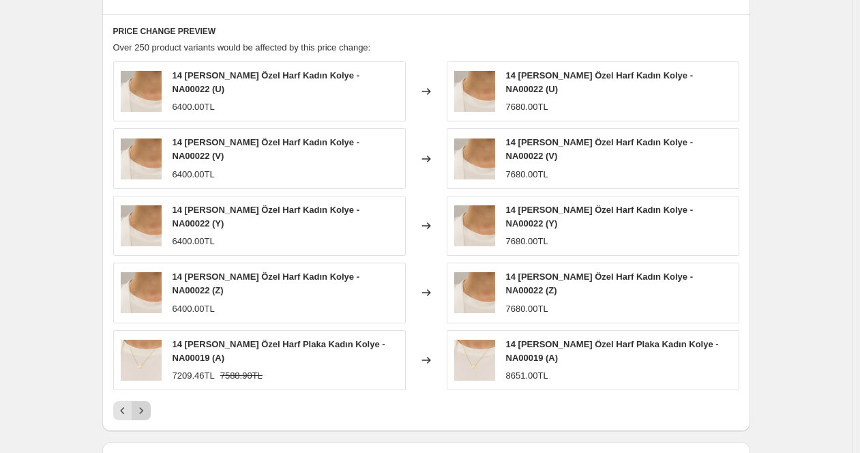
click at [148, 404] on icon "Next" at bounding box center [141, 411] width 14 height 14
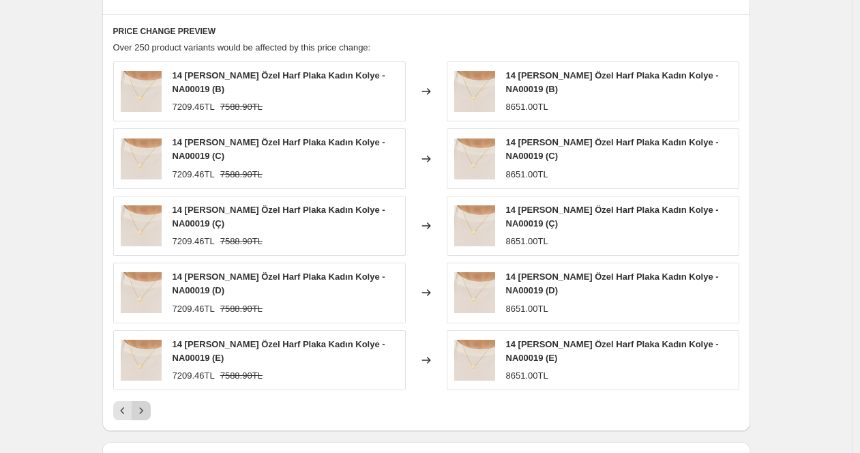
click at [144, 393] on div "14 [PERSON_NAME] Özel Harf Plaka Kadın Kolye - NA00019 (B) 7209.46TL 7588.90TL …" at bounding box center [426, 240] width 626 height 359
click at [141, 406] on icon "Next" at bounding box center [141, 411] width 14 height 14
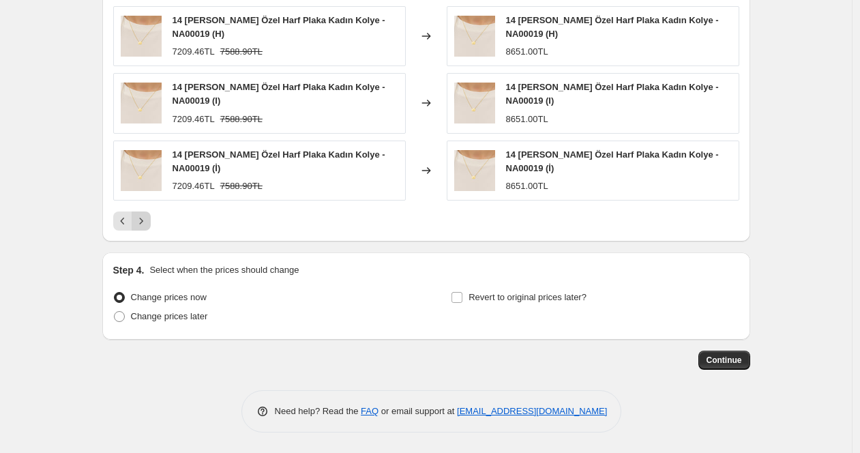
click at [143, 227] on icon "Next" at bounding box center [141, 221] width 14 height 14
click at [143, 226] on icon "Next" at bounding box center [141, 221] width 14 height 14
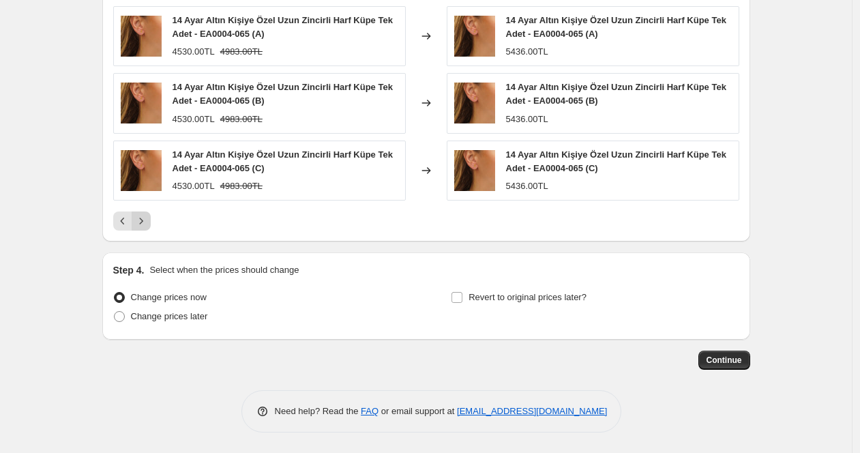
click at [143, 226] on icon "Next" at bounding box center [141, 221] width 14 height 14
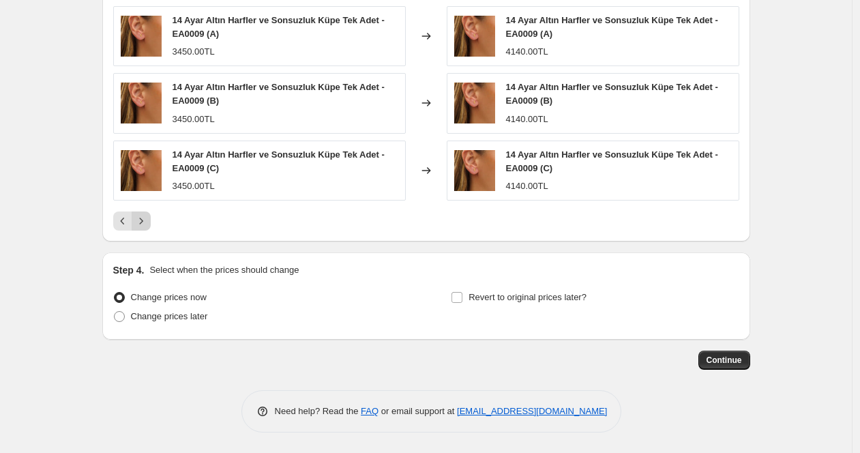
click at [143, 226] on icon "Next" at bounding box center [141, 221] width 14 height 14
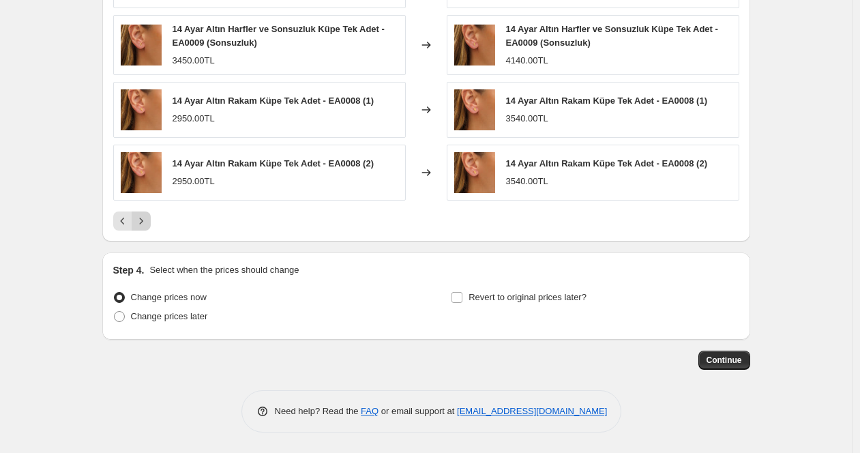
click at [143, 226] on icon "Next" at bounding box center [141, 221] width 14 height 14
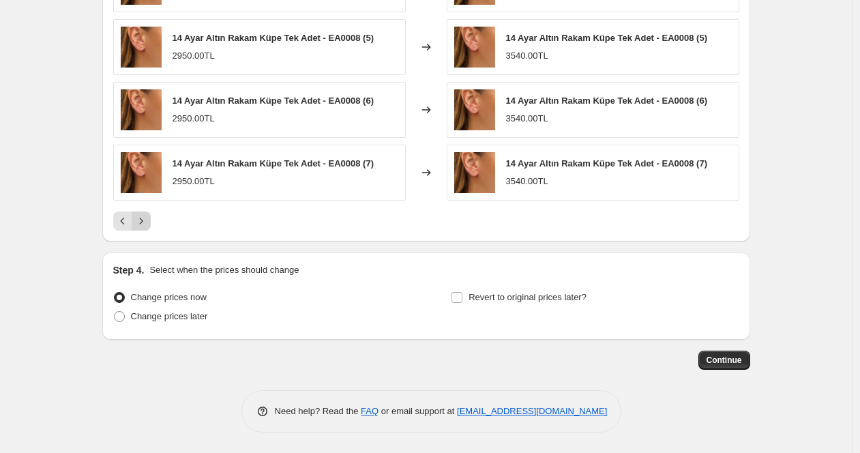
click at [143, 226] on icon "Next" at bounding box center [141, 221] width 14 height 14
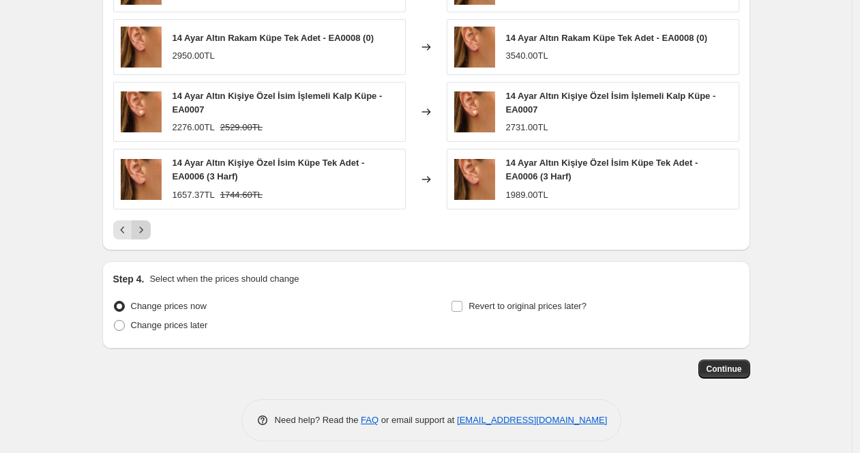
click at [143, 226] on icon "Next" at bounding box center [141, 230] width 14 height 14
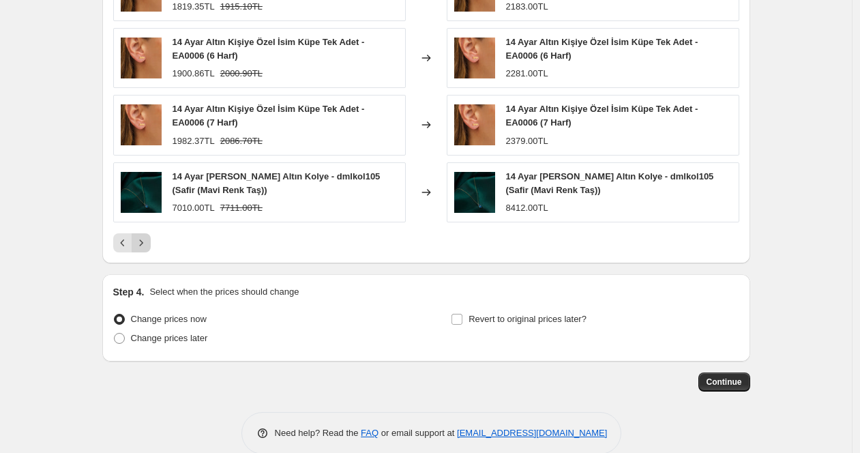
click at [148, 245] on icon "Next" at bounding box center [141, 243] width 14 height 14
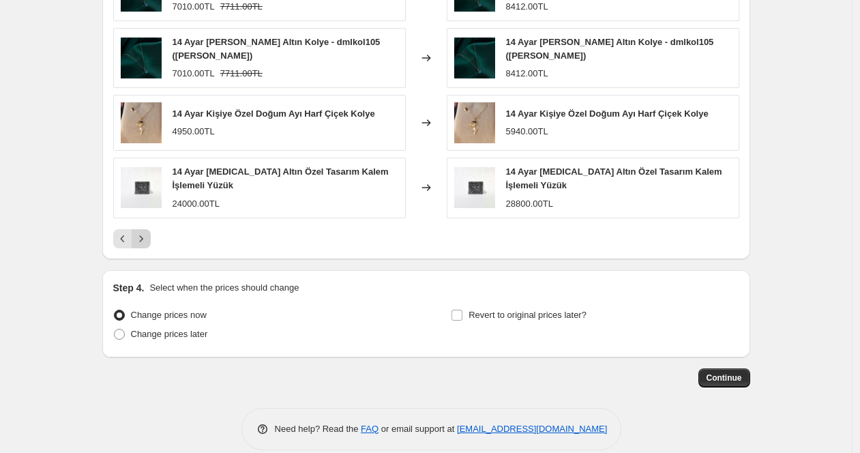
click at [148, 245] on icon "Next" at bounding box center [141, 239] width 14 height 14
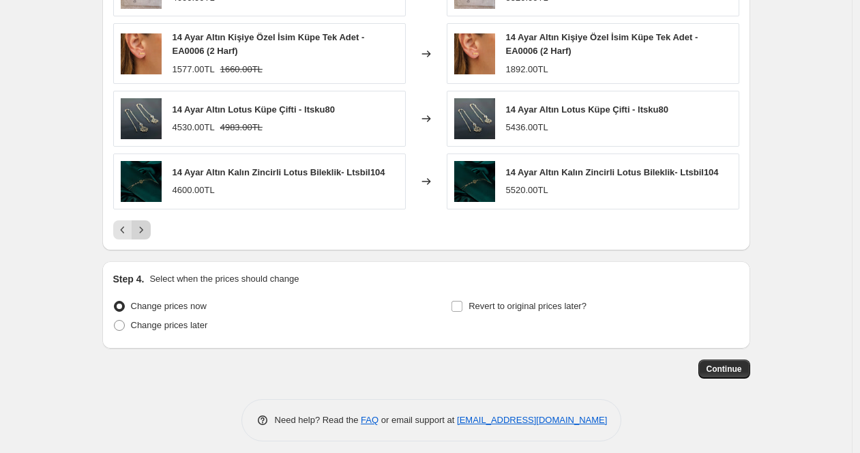
click at [142, 229] on icon "Next" at bounding box center [141, 230] width 14 height 14
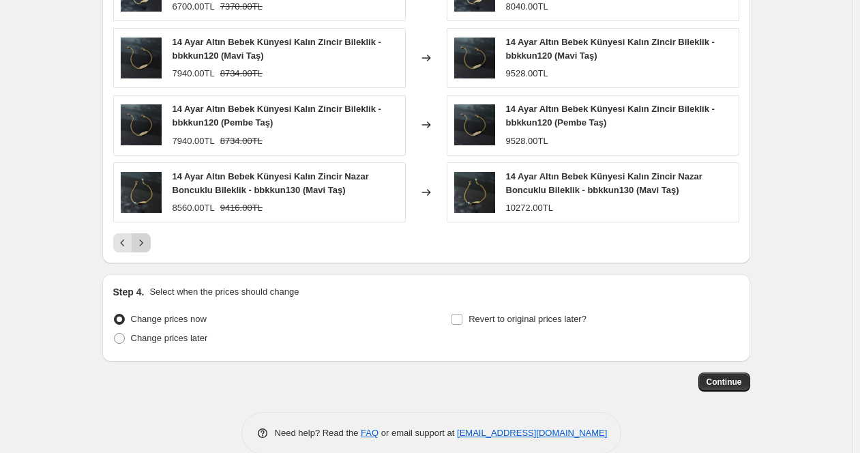
click at [142, 229] on div "14 Ayar Altın Bebek Künyesi Bileklik - bbkkun100 (Mavi Taş) 6700.00TL 7370.00TL…" at bounding box center [426, 73] width 626 height 359
click at [142, 235] on button "Next" at bounding box center [141, 242] width 19 height 19
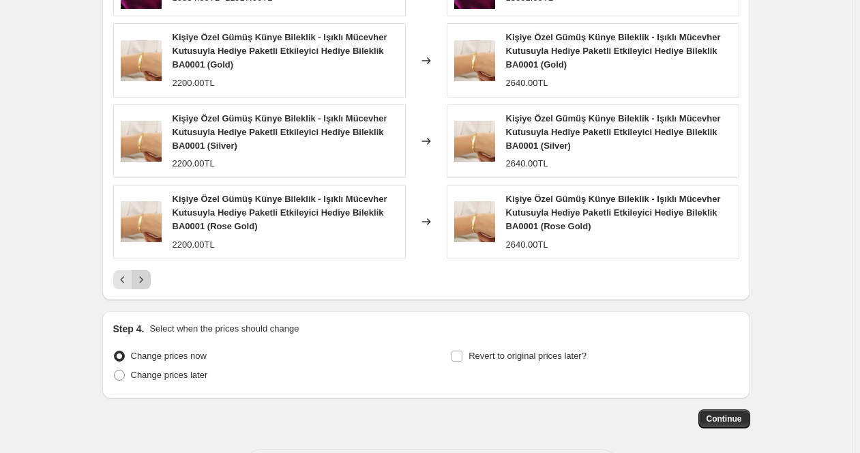
click at [146, 274] on icon "Next" at bounding box center [141, 280] width 14 height 14
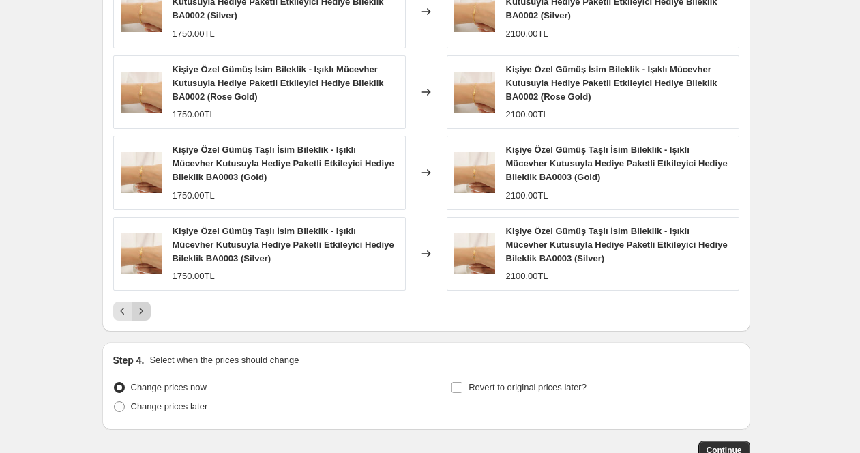
click at [148, 318] on button "Next" at bounding box center [141, 311] width 19 height 19
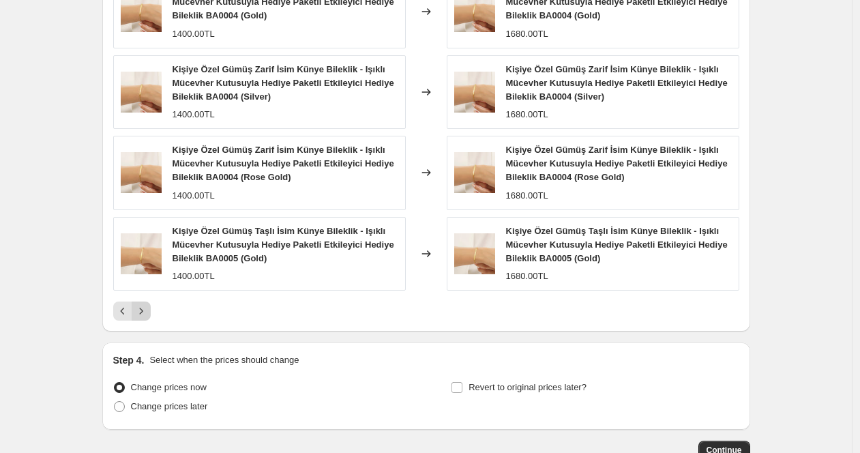
click at [148, 318] on button "Next" at bounding box center [141, 311] width 19 height 19
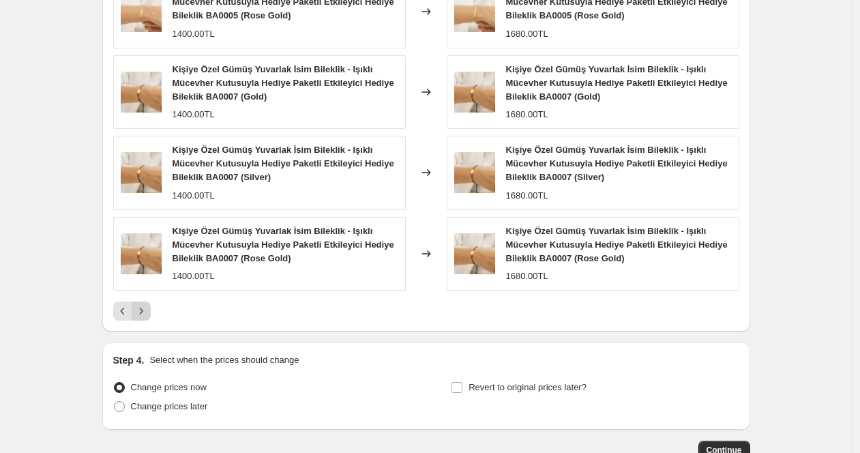
click at [148, 318] on button "Next" at bounding box center [141, 311] width 19 height 19
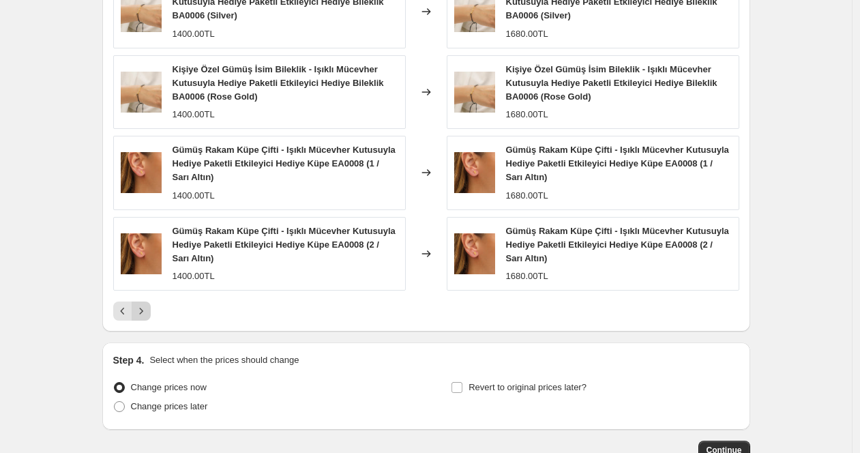
click at [148, 318] on button "Next" at bounding box center [141, 311] width 19 height 19
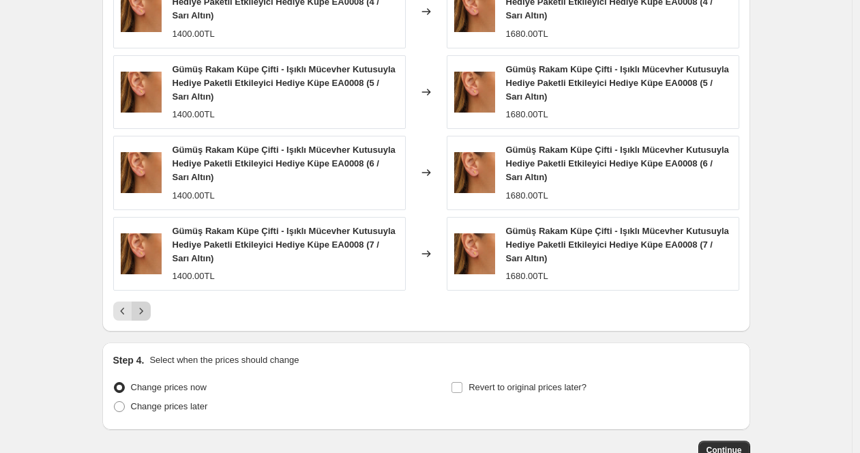
click at [148, 318] on button "Next" at bounding box center [141, 311] width 19 height 19
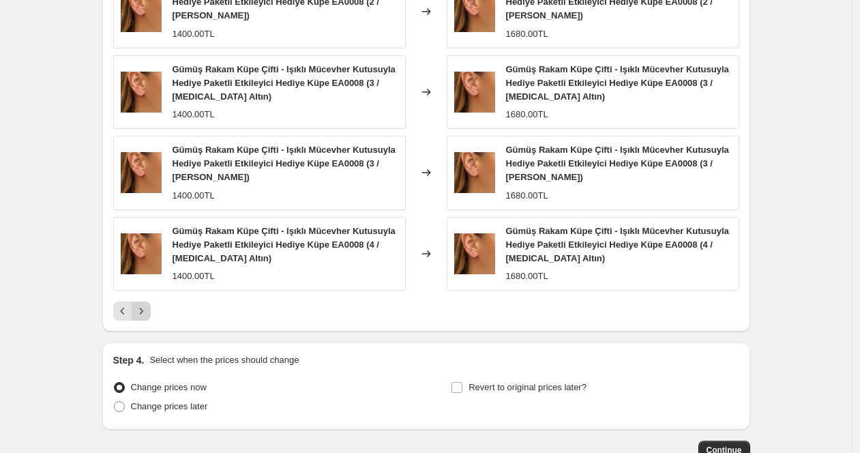
click at [148, 318] on button "Next" at bounding box center [141, 311] width 19 height 19
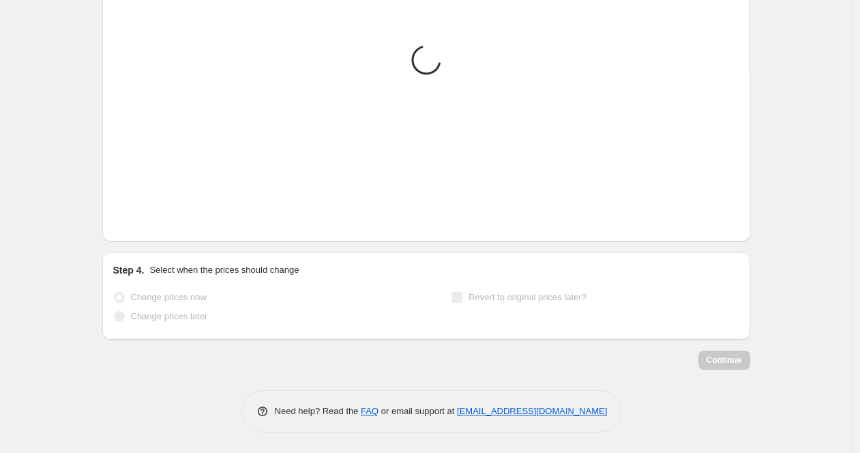
click at [148, 231] on button "Next" at bounding box center [141, 220] width 19 height 19
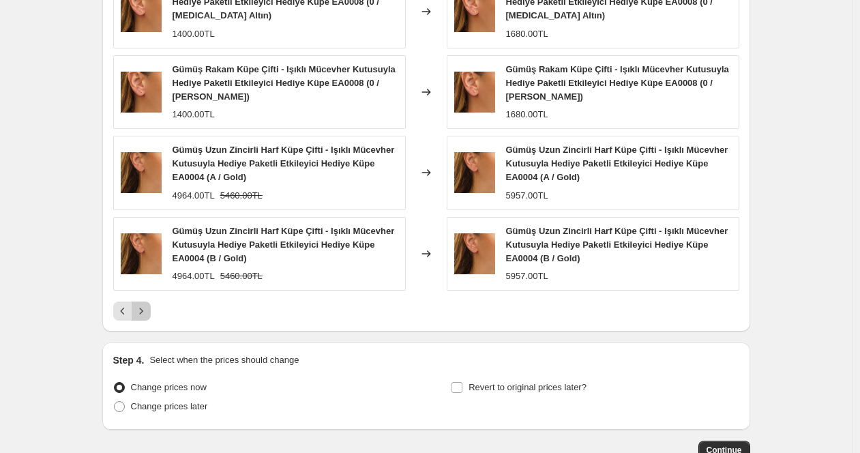
click at [148, 318] on button "Next" at bounding box center [141, 311] width 19 height 19
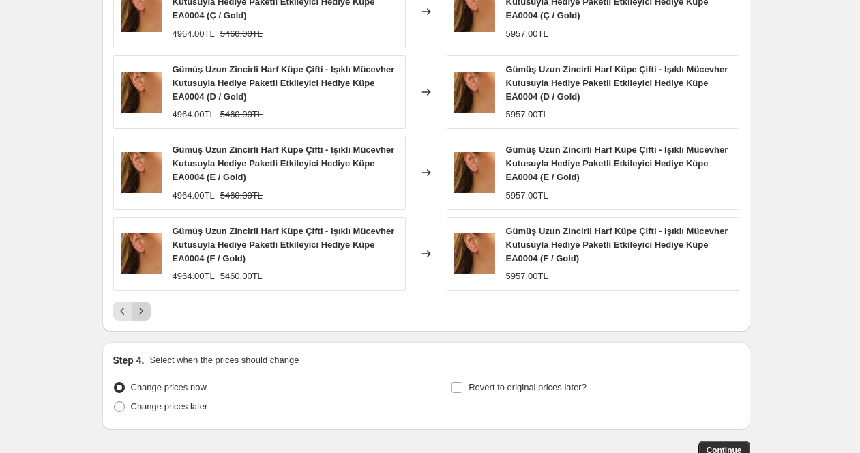
click at [148, 318] on button "Next" at bounding box center [141, 311] width 19 height 19
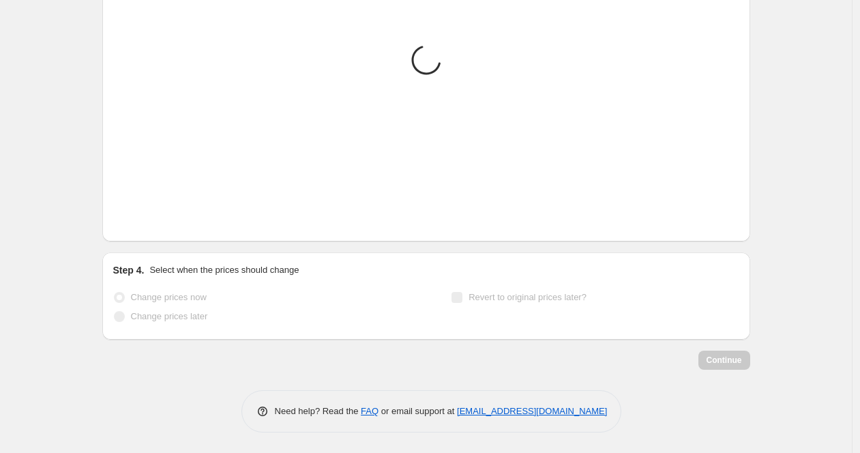
click at [148, 231] on button "Next" at bounding box center [141, 220] width 19 height 19
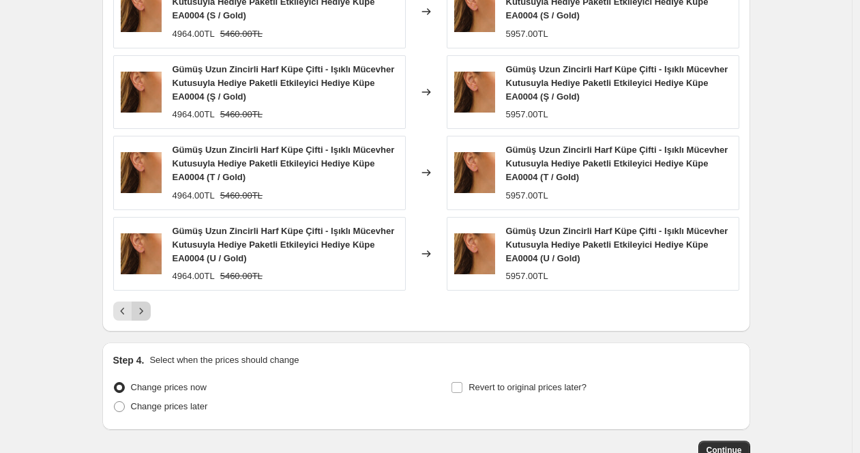
click at [148, 318] on button "Next" at bounding box center [141, 311] width 19 height 19
click at [717, 443] on button "Continue" at bounding box center [725, 450] width 52 height 19
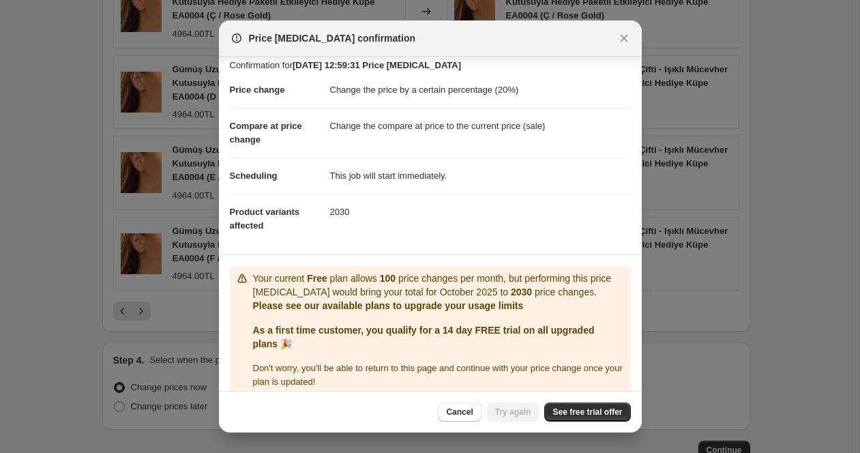
scroll to position [23, 0]
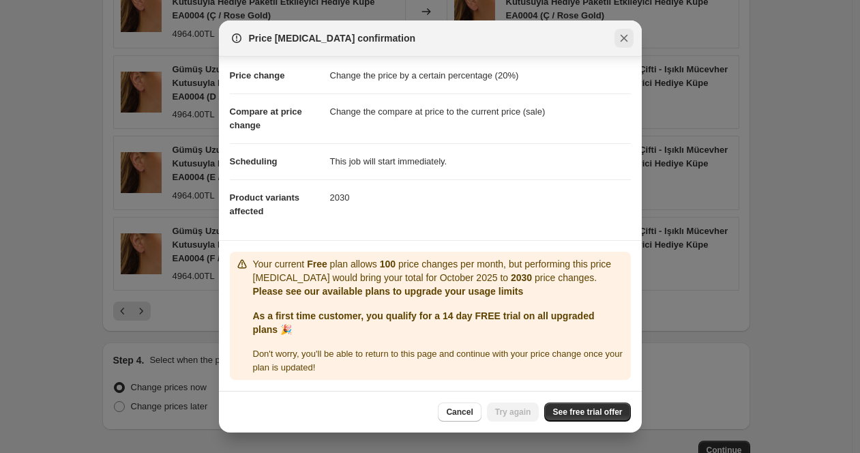
click at [620, 36] on icon "Close" at bounding box center [624, 38] width 14 height 14
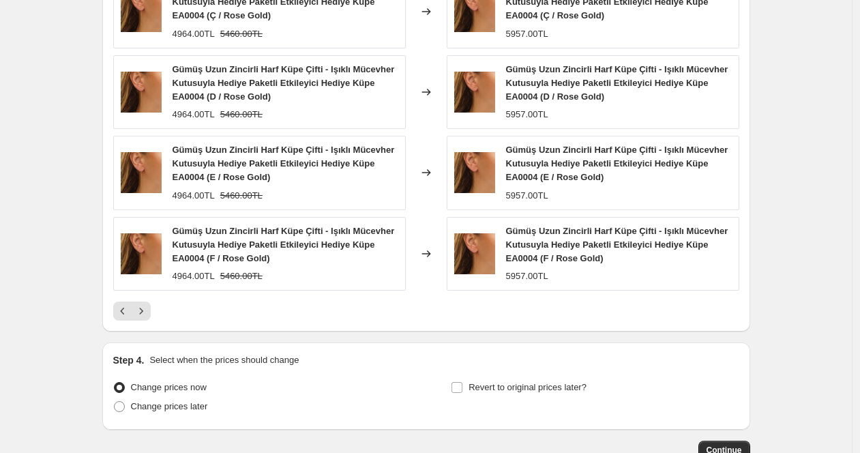
scroll to position [1001, 0]
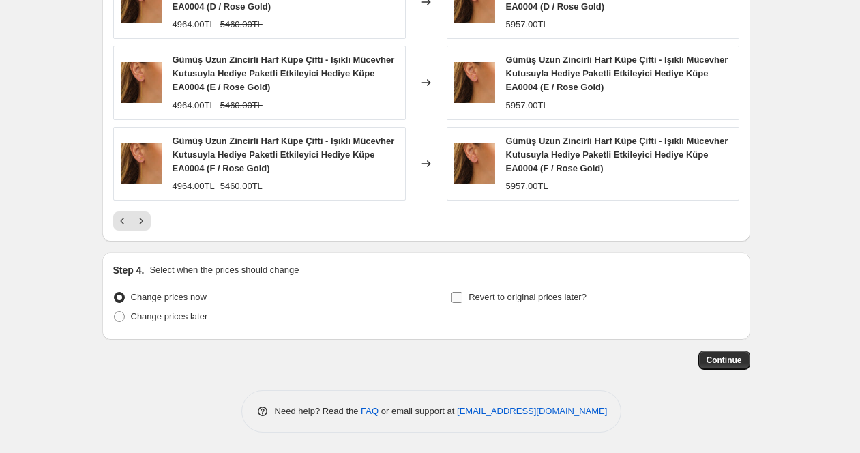
click at [513, 296] on span "Revert to original prices later?" at bounding box center [528, 297] width 118 height 10
click at [463, 296] on input "Revert to original prices later?" at bounding box center [457, 297] width 11 height 11
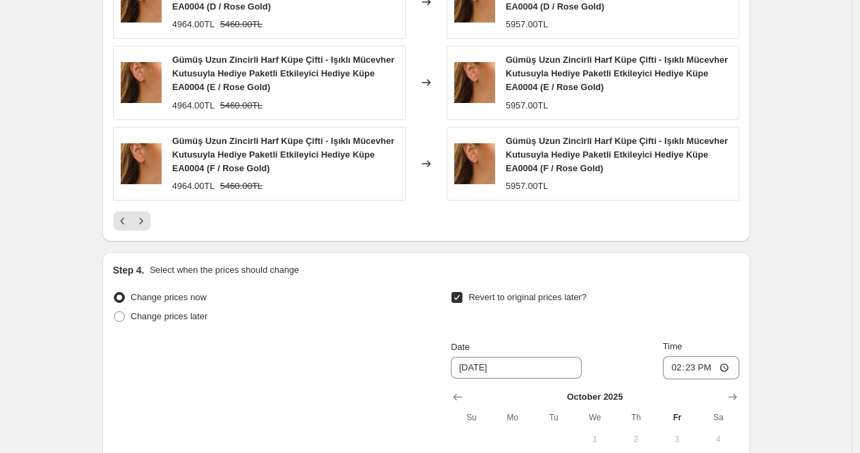
click at [513, 296] on span "Revert to original prices later?" at bounding box center [528, 297] width 118 height 10
click at [463, 296] on input "Revert to original prices later?" at bounding box center [457, 297] width 11 height 11
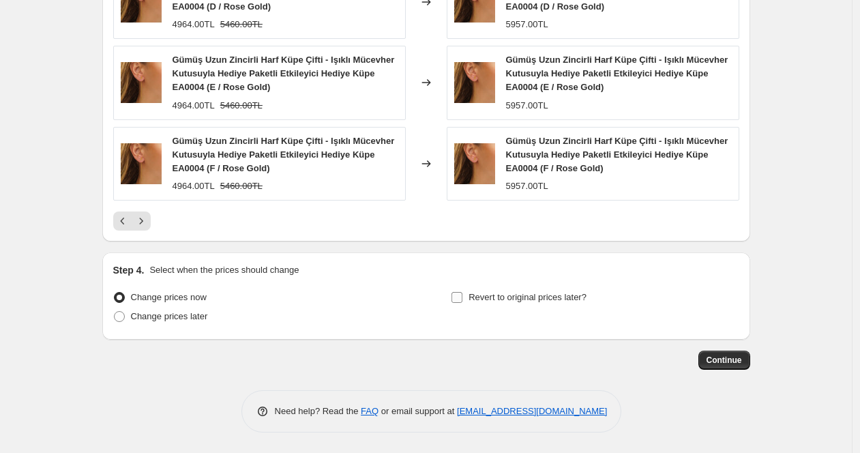
click at [513, 296] on span "Revert to original prices later?" at bounding box center [528, 297] width 118 height 10
click at [463, 296] on input "Revert to original prices later?" at bounding box center [457, 297] width 11 height 11
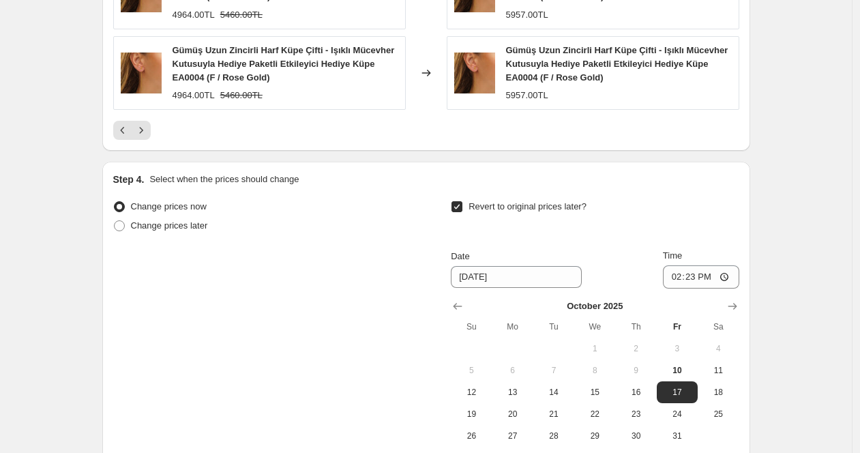
click at [486, 212] on span "Revert to original prices later?" at bounding box center [528, 207] width 118 height 14
click at [463, 212] on input "Revert to original prices later?" at bounding box center [457, 206] width 11 height 11
checkbox input "false"
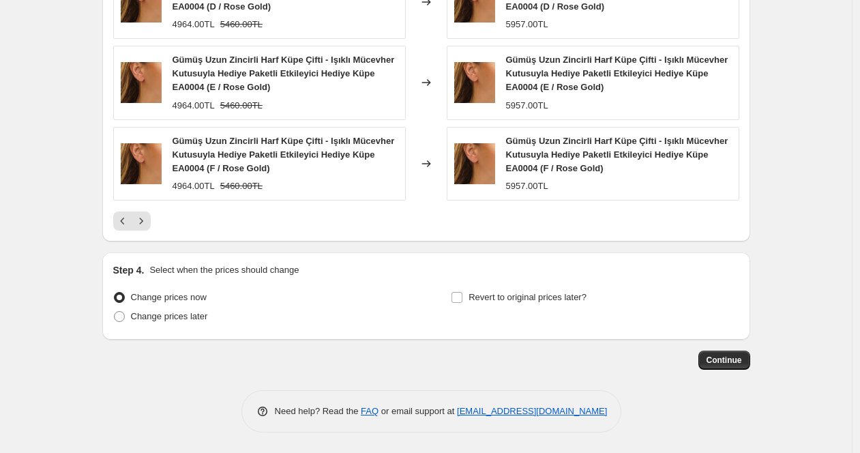
click at [722, 355] on span "Continue" at bounding box center [724, 360] width 35 height 11
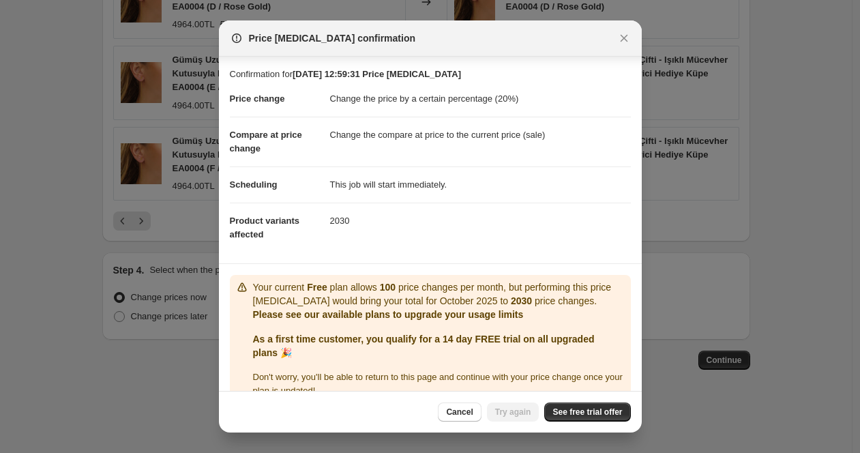
scroll to position [23, 0]
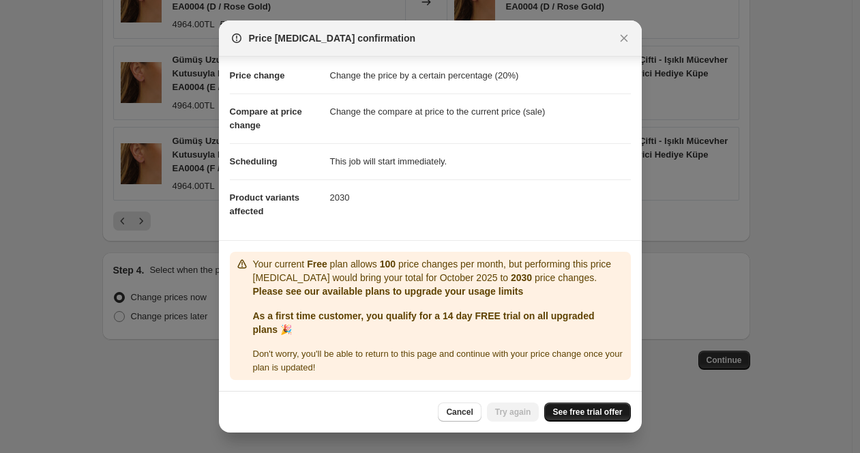
click at [568, 414] on span "See free trial offer" at bounding box center [588, 412] width 70 height 11
click at [595, 405] on link "See free trial offer" at bounding box center [587, 412] width 86 height 19
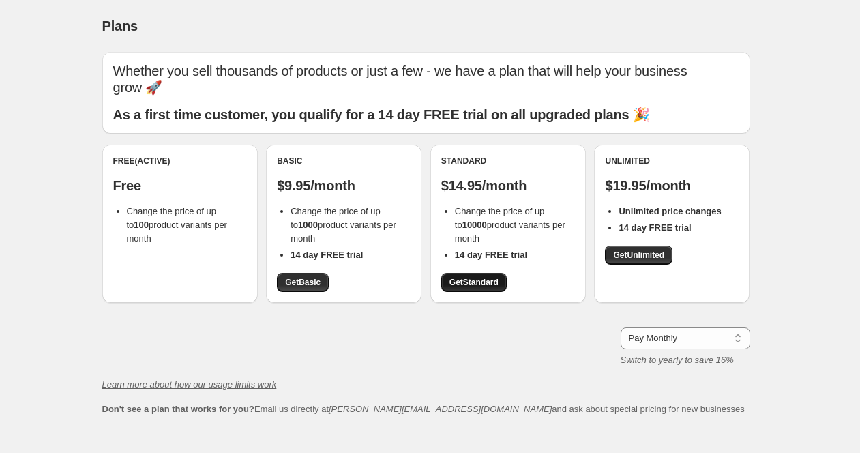
click at [472, 277] on span "Get Standard" at bounding box center [474, 282] width 49 height 11
click at [499, 277] on span "Get Standard" at bounding box center [474, 282] width 49 height 11
